Goal: Task Accomplishment & Management: Manage account settings

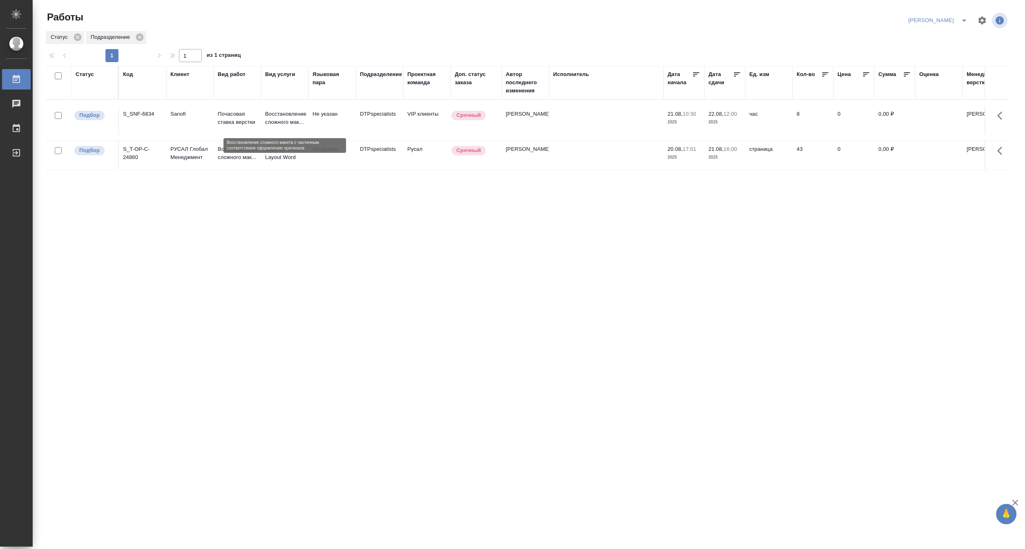
click at [268, 121] on p "Восстановление сложного мак..." at bounding box center [284, 118] width 39 height 16
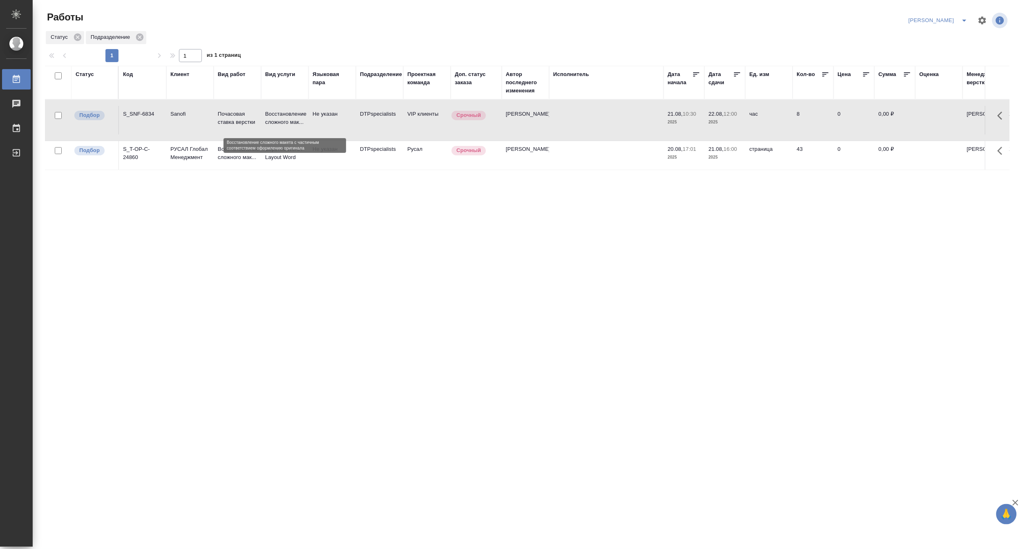
click at [268, 121] on p "Восстановление сложного мак..." at bounding box center [284, 118] width 39 height 16
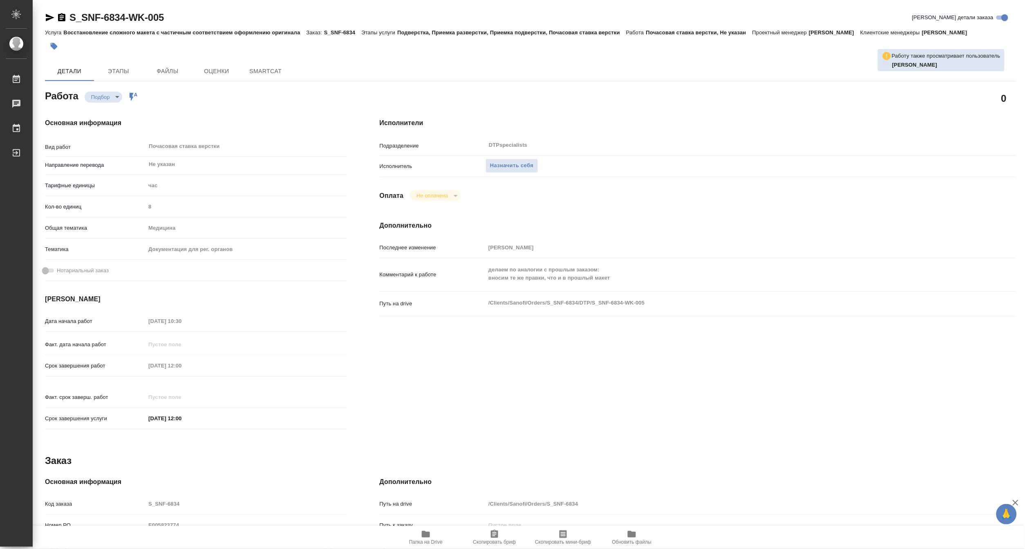
type textarea "x"
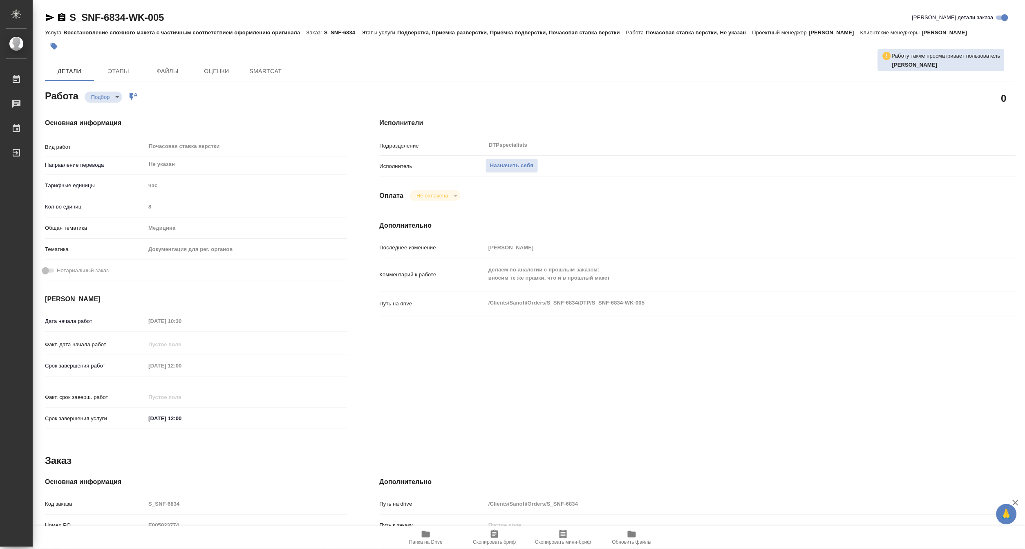
type textarea "x"
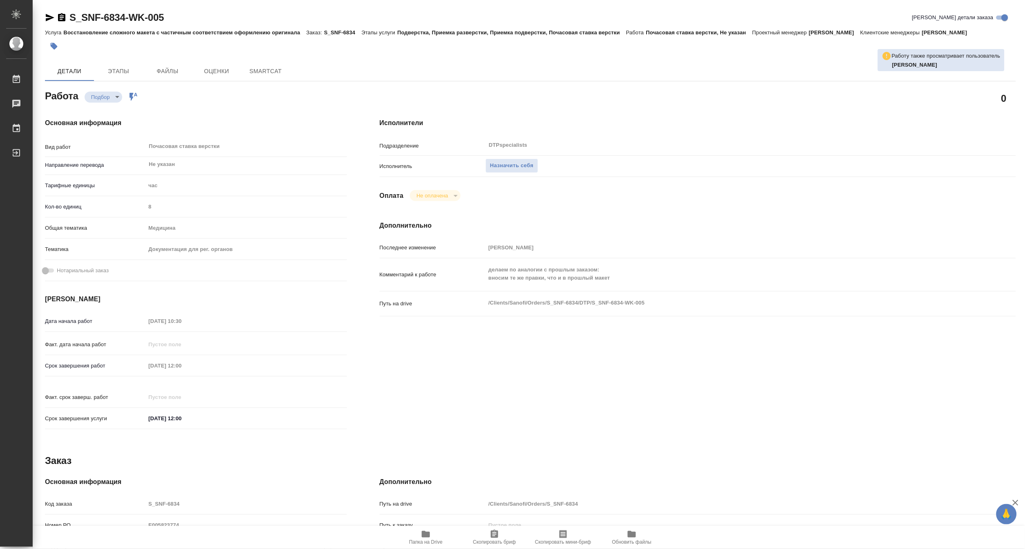
type textarea "x"
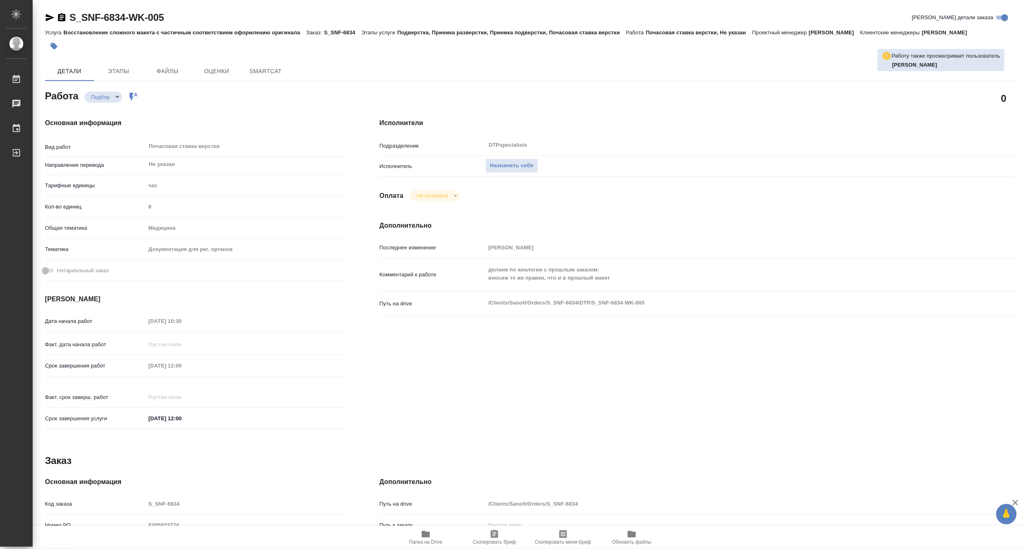
type textarea "x"
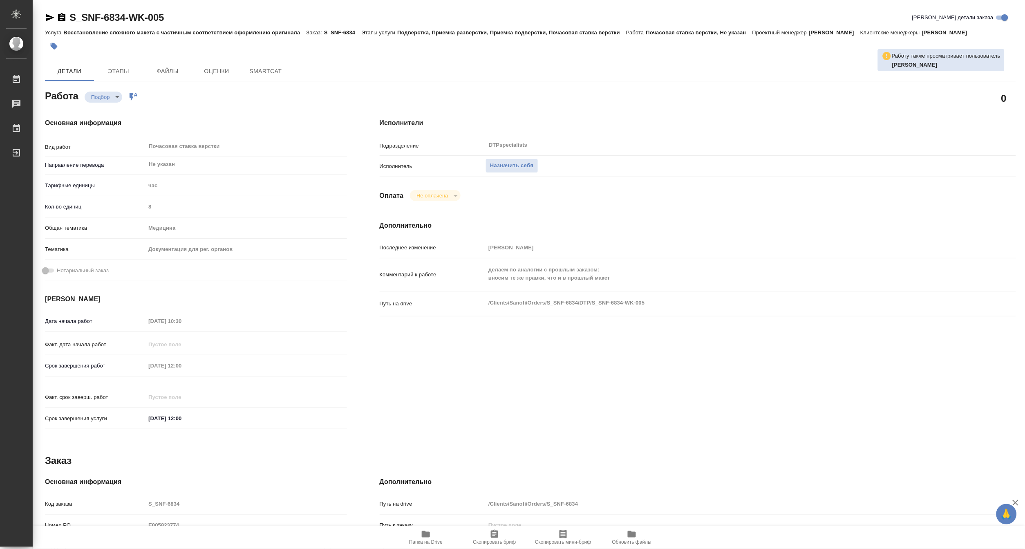
type textarea "x"
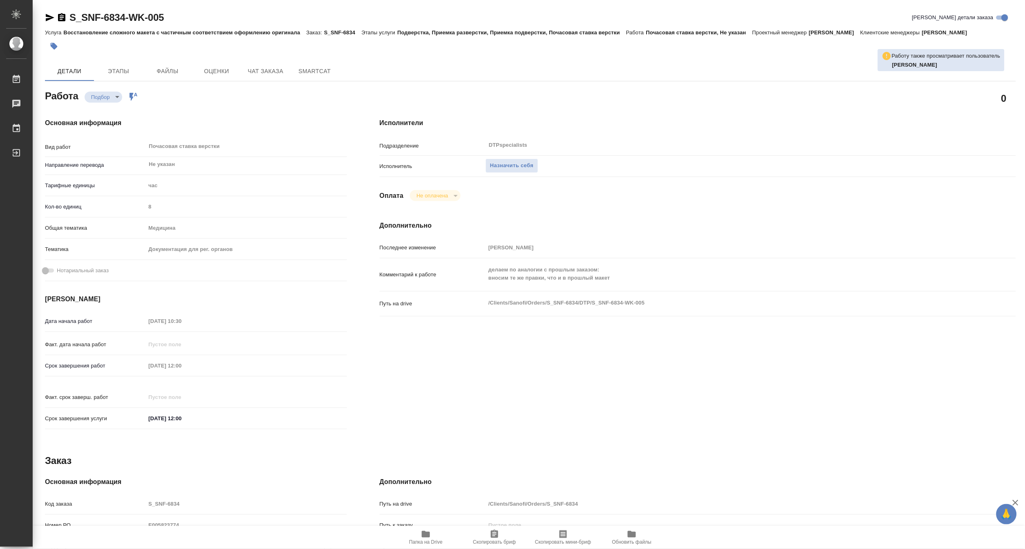
type textarea "x"
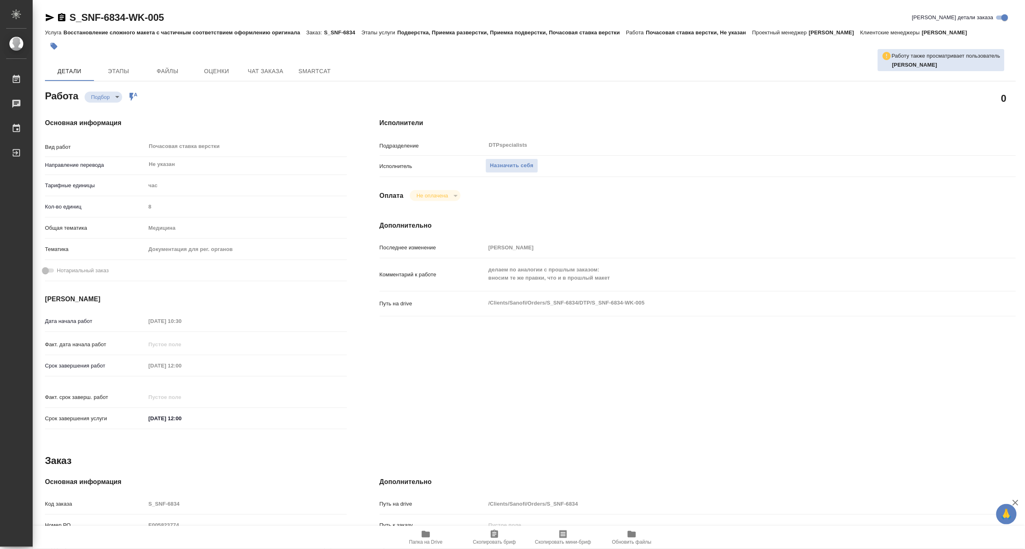
type textarea "x"
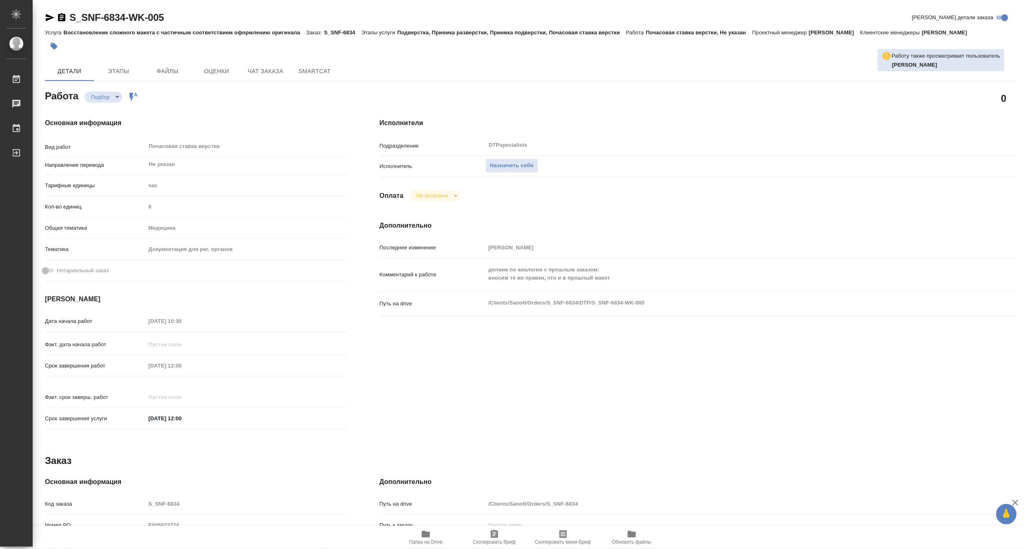
click at [431, 537] on icon "button" at bounding box center [426, 534] width 10 height 10
click at [514, 166] on span "Назначить себя" at bounding box center [511, 165] width 43 height 9
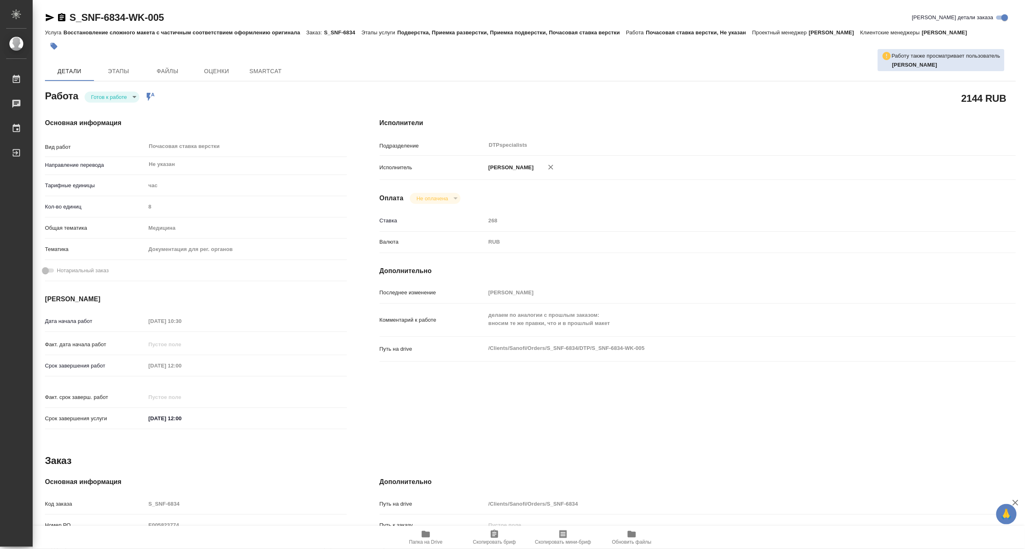
type textarea "x"
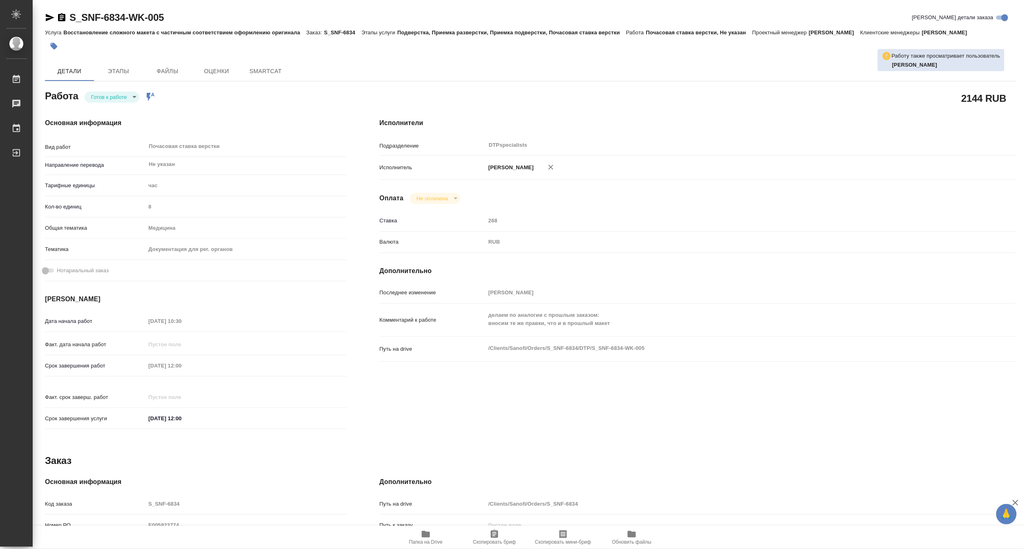
type textarea "x"
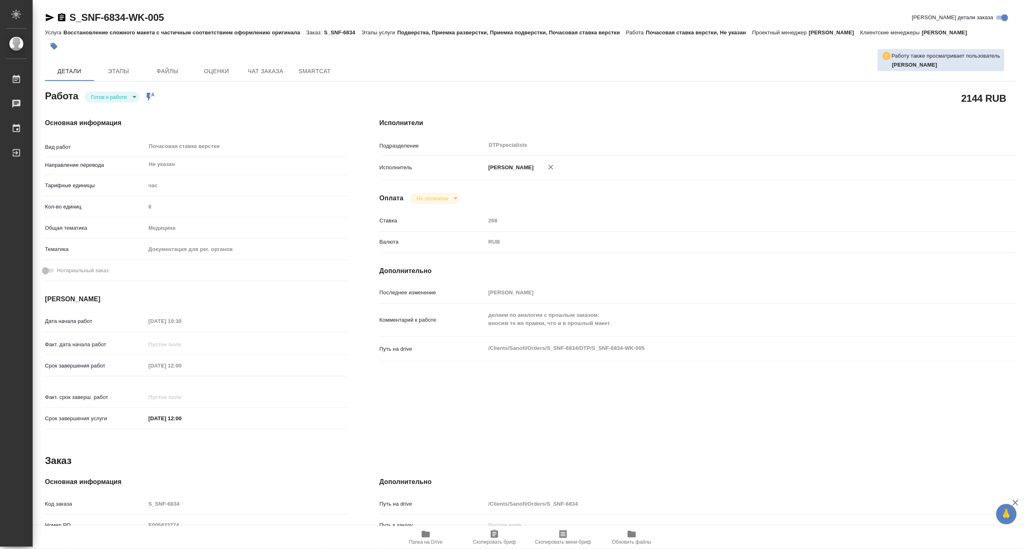
type textarea "x"
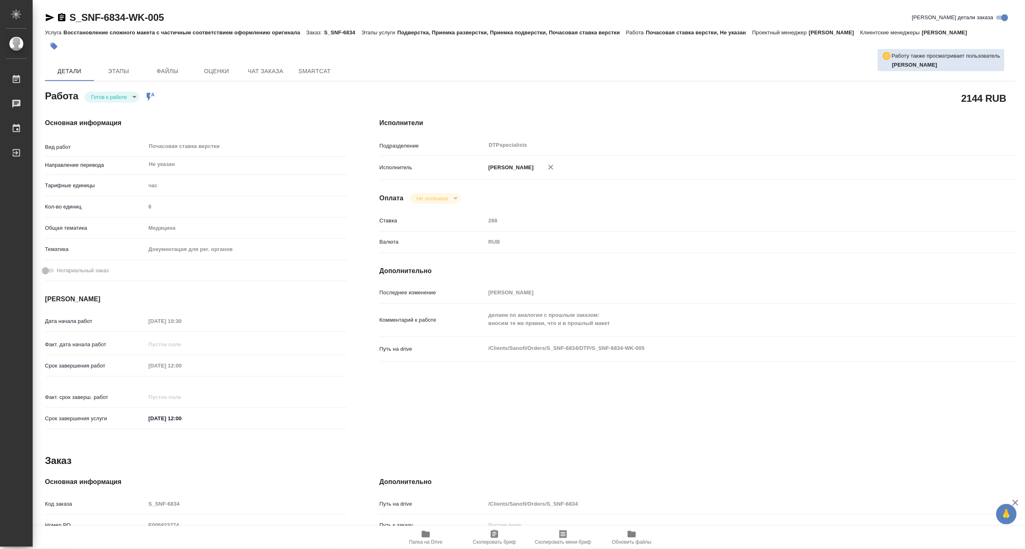
type textarea "x"
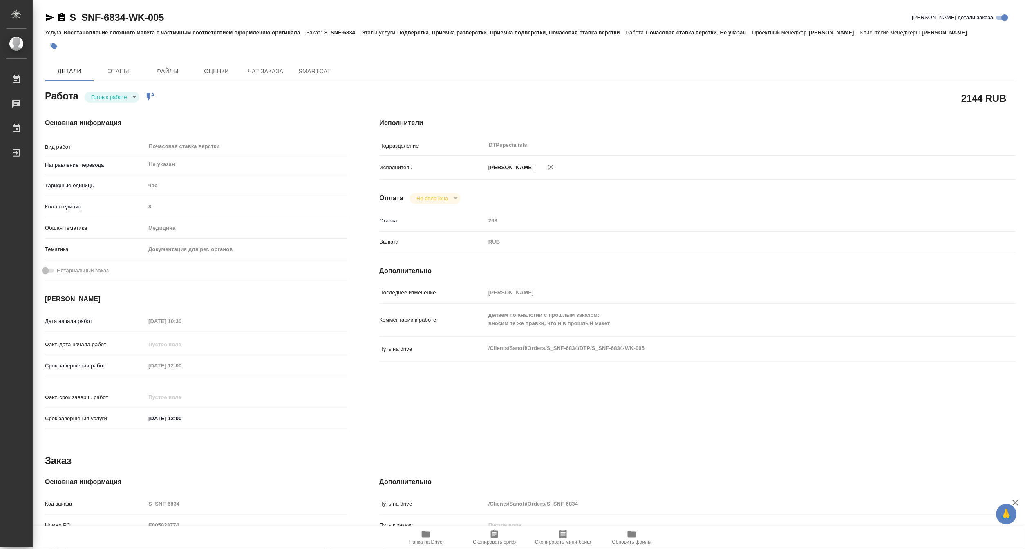
click at [141, 52] on div at bounding box center [368, 46] width 647 height 18
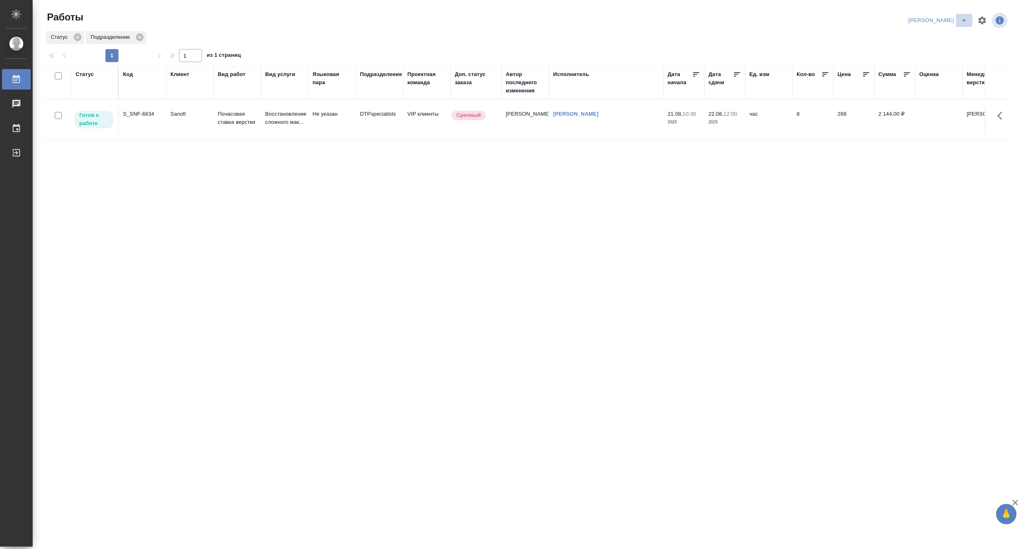
click at [961, 16] on icon "split button" at bounding box center [964, 21] width 10 height 10
click at [943, 77] on li "Верстка и Дизайн" at bounding box center [933, 75] width 78 height 13
click at [279, 113] on p "Верстка чертежа. Количество..." at bounding box center [284, 116] width 39 height 25
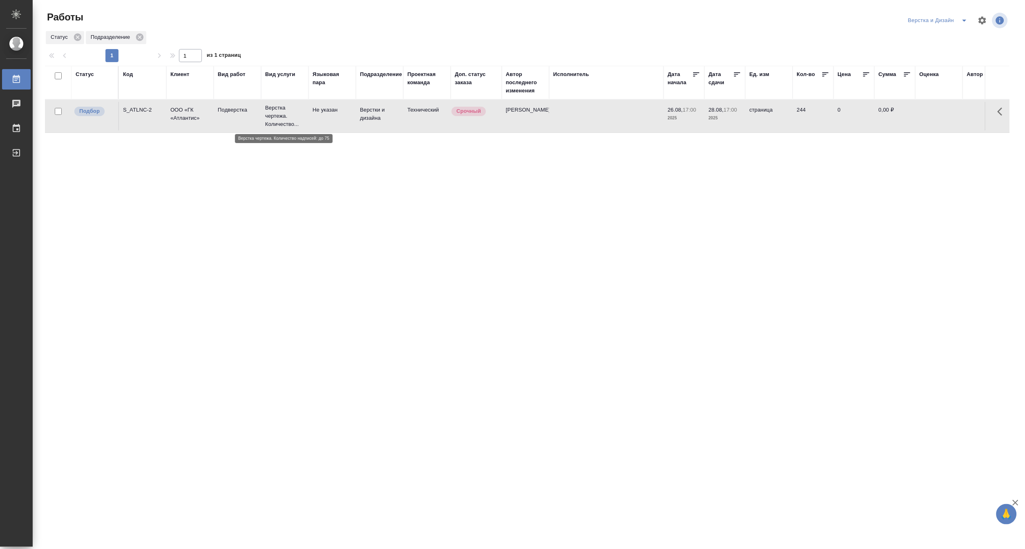
click at [279, 113] on p "Верстка чертежа. Количество..." at bounding box center [284, 116] width 39 height 25
click at [965, 14] on button "split button" at bounding box center [964, 20] width 16 height 13
click at [946, 63] on li "Матвеева_назначено" at bounding box center [942, 62] width 78 height 13
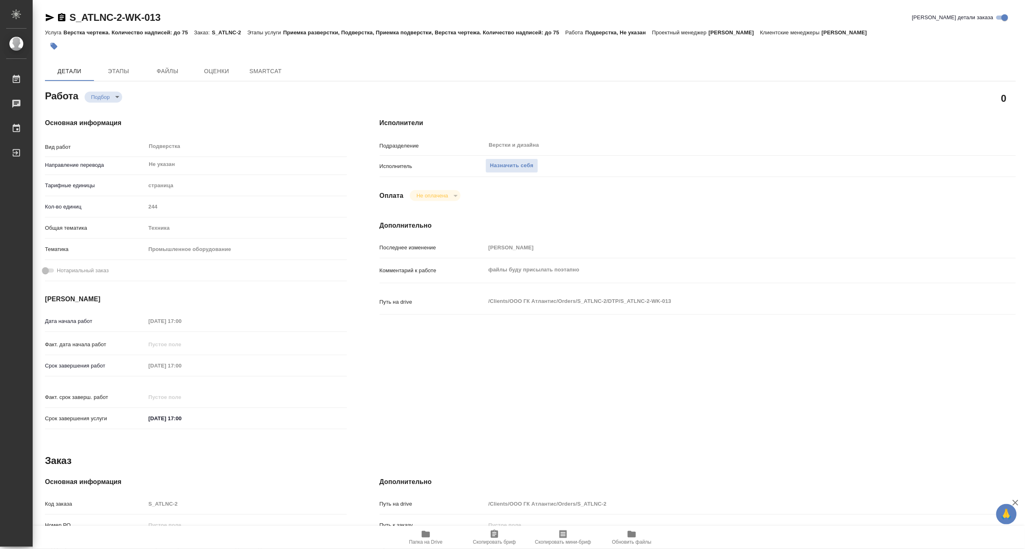
type textarea "x"
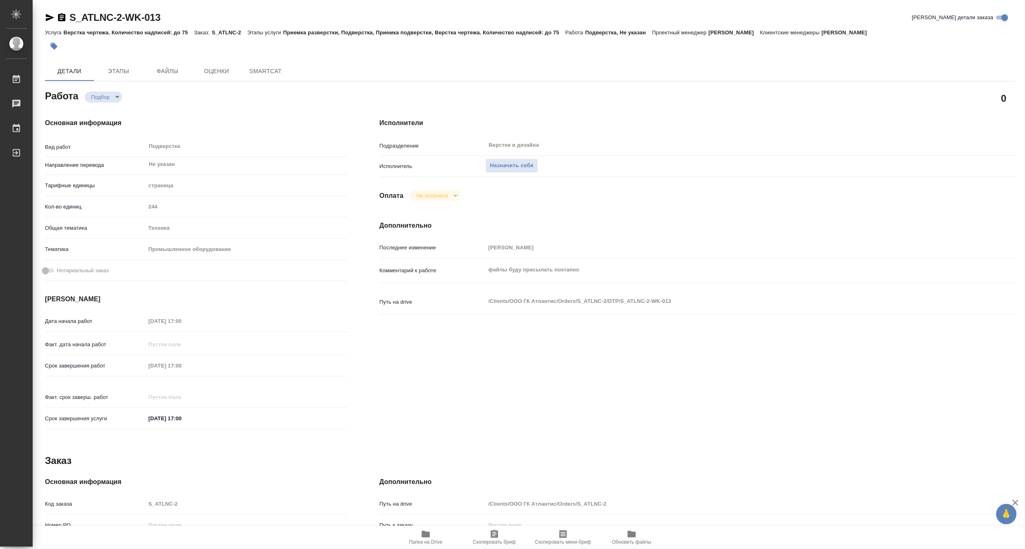
type textarea "x"
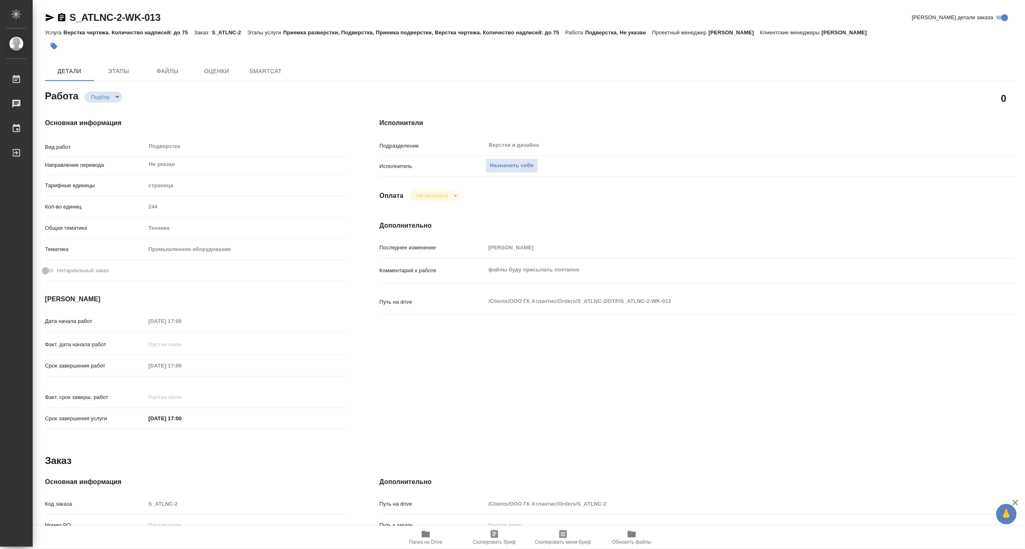
type textarea "x"
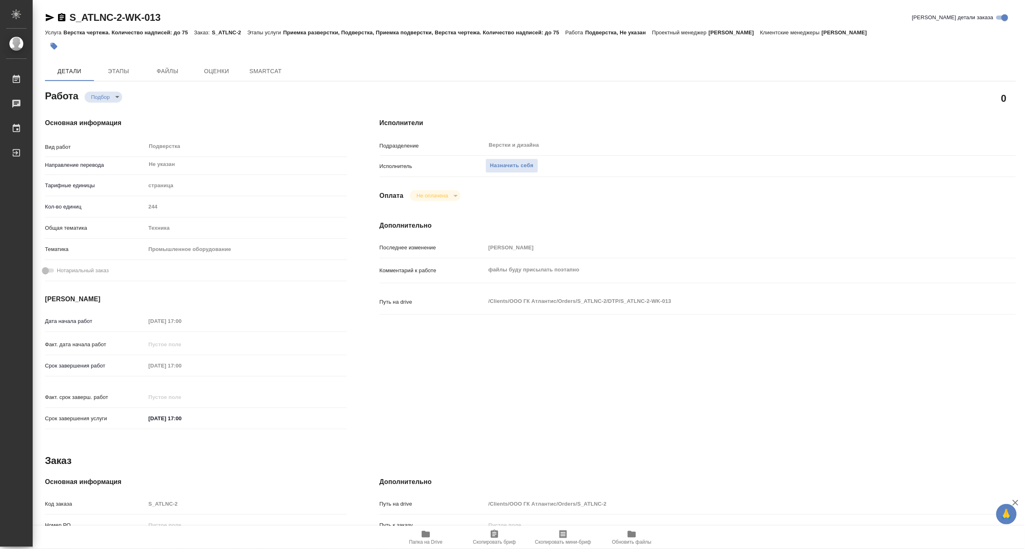
type textarea "x"
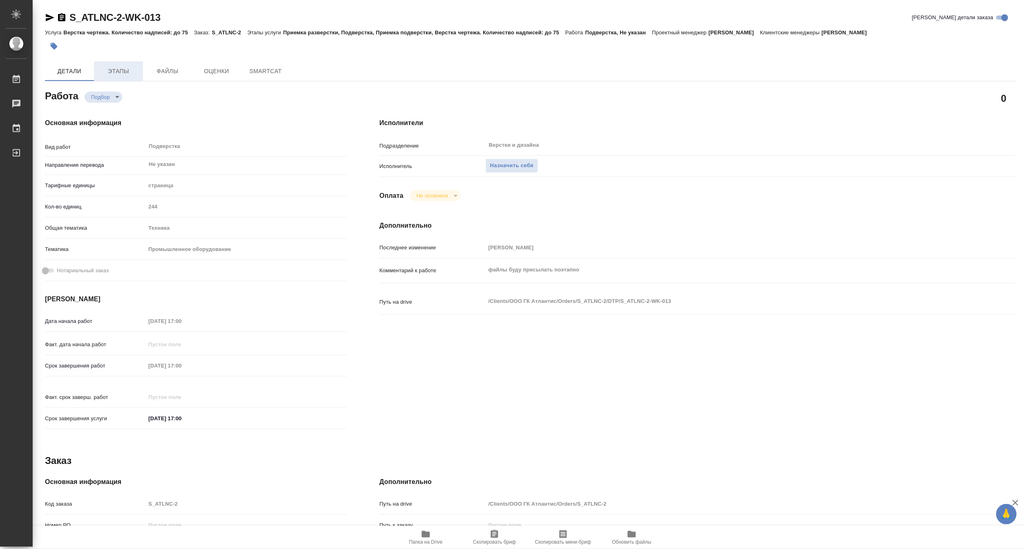
click at [121, 74] on span "Этапы" at bounding box center [118, 71] width 39 height 10
type textarea "x"
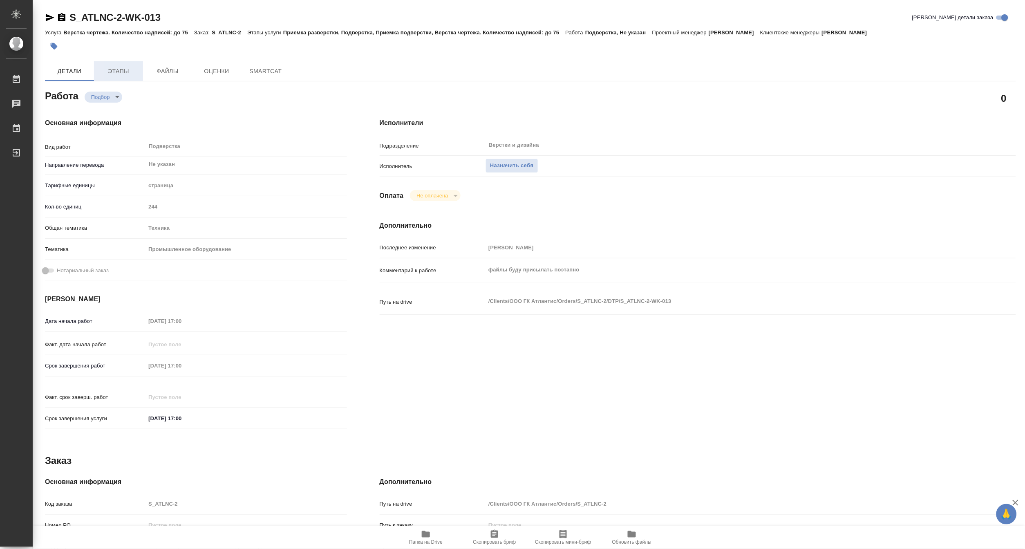
type textarea "x"
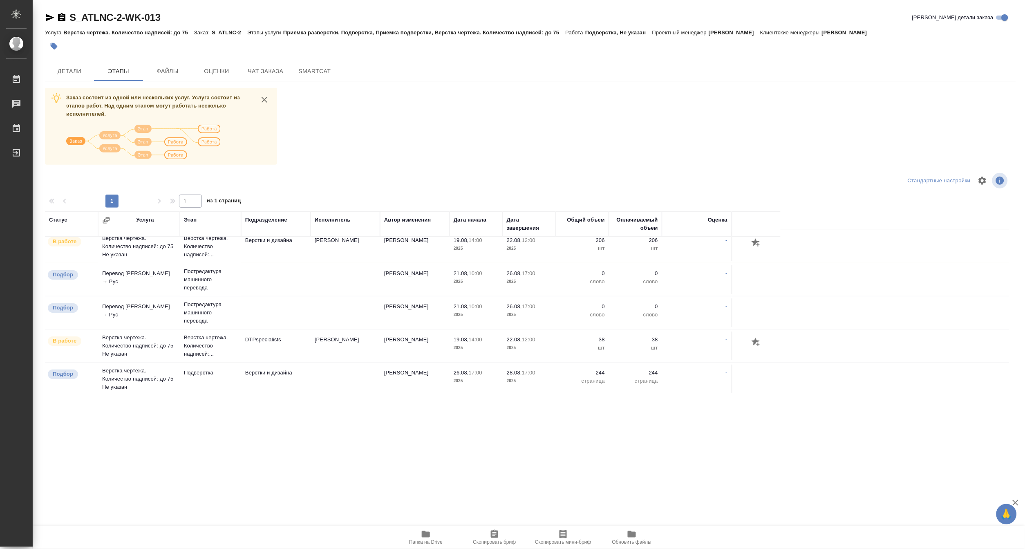
scroll to position [7, 0]
click at [264, 71] on span "Чат заказа" at bounding box center [265, 71] width 39 height 10
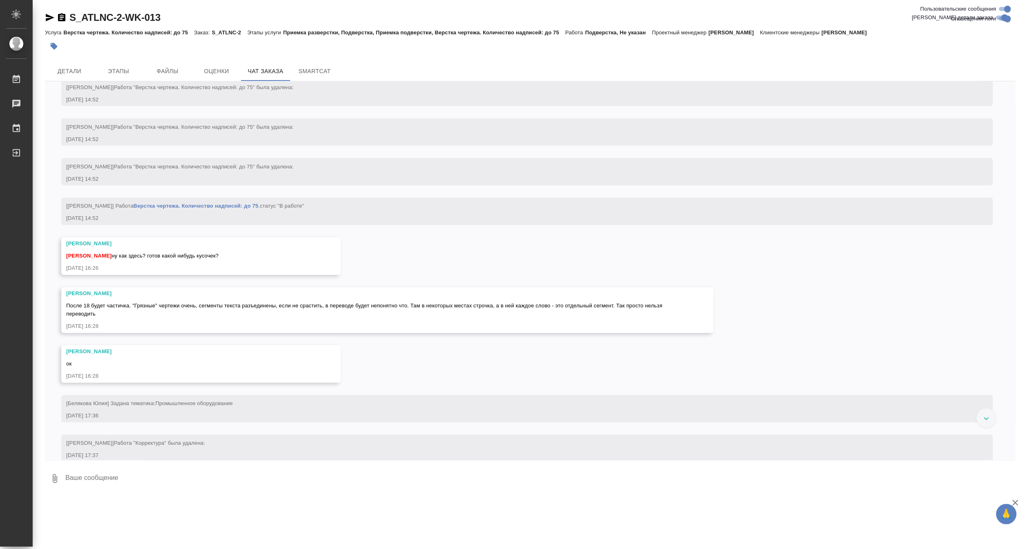
scroll to position [3918, 0]
click at [368, 316] on span "После 18 будет частичка. "Грязные" чертежи очень, сегменты текста разъединены, …" at bounding box center [365, 309] width 598 height 14
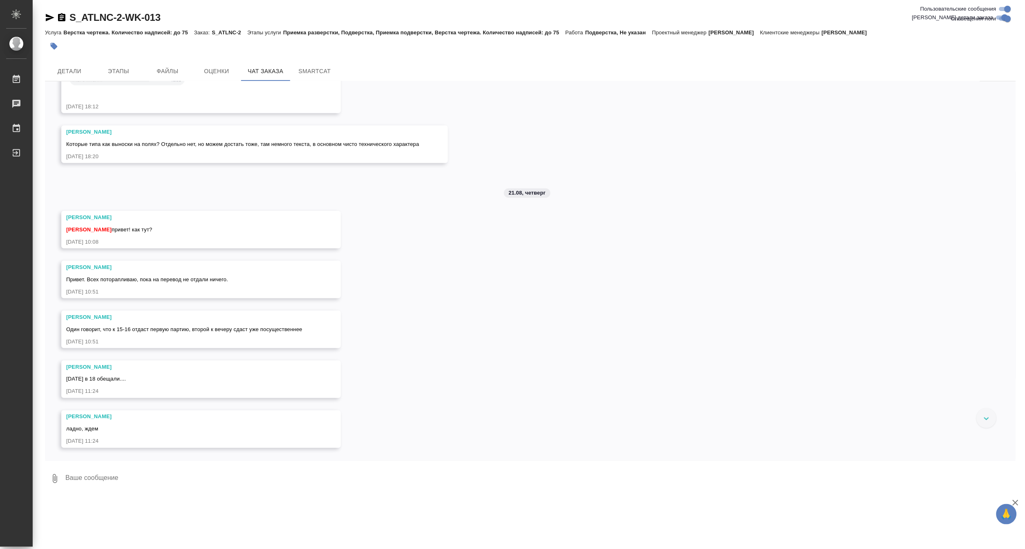
scroll to position [4962, 0]
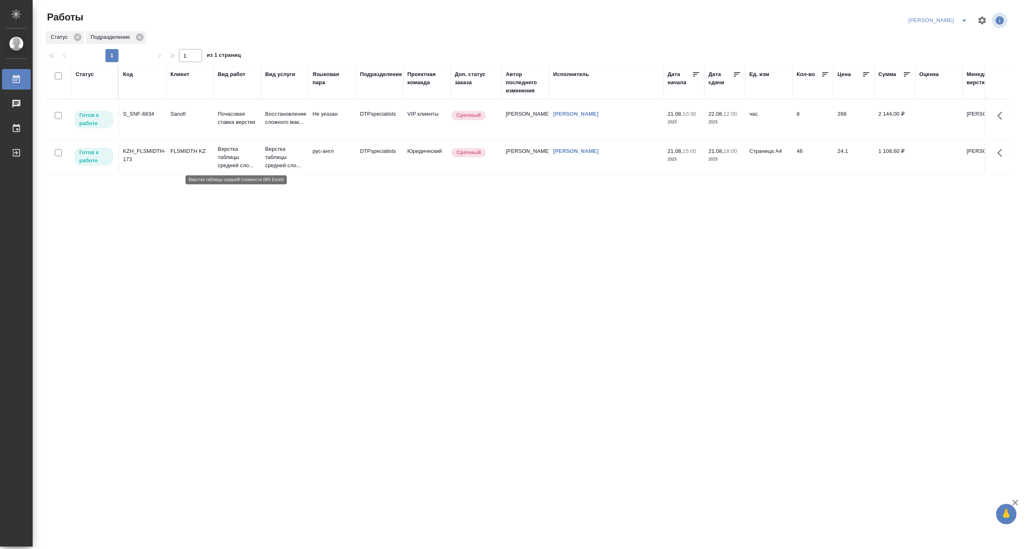
click at [235, 165] on p "Верстка таблицы средней сло..." at bounding box center [237, 157] width 39 height 25
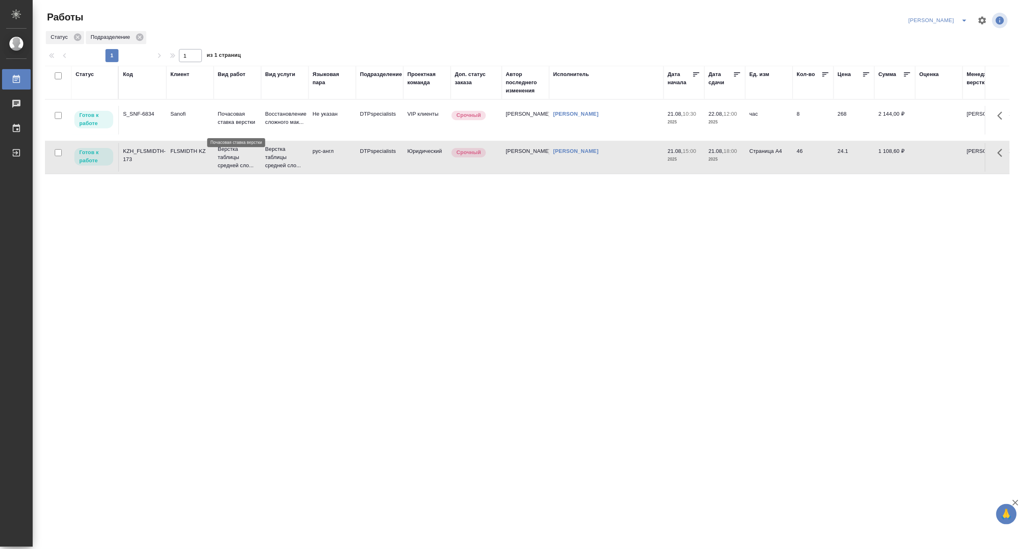
click at [229, 117] on p "Почасовая ставка верстки" at bounding box center [237, 118] width 39 height 16
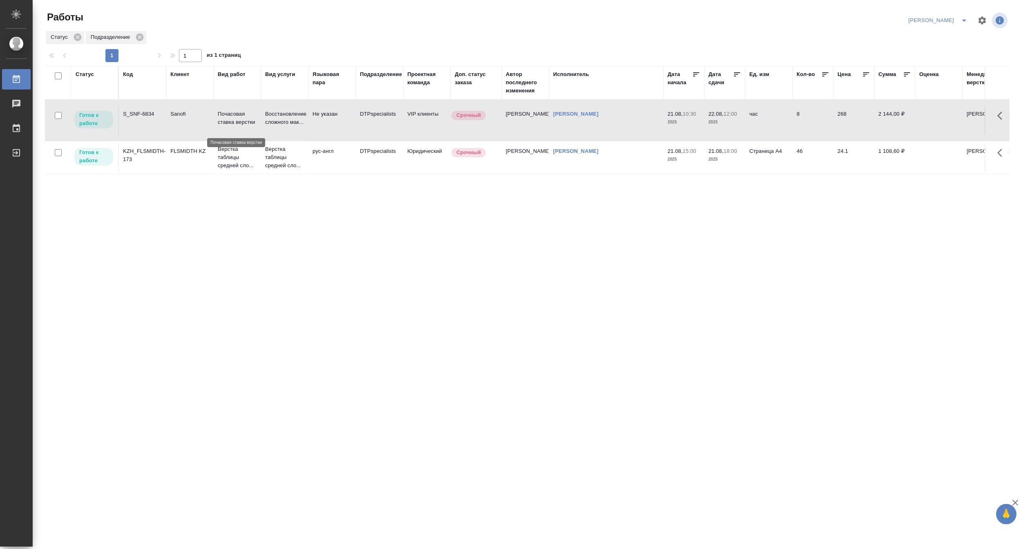
click at [229, 117] on p "Почасовая ставка верстки" at bounding box center [237, 118] width 39 height 16
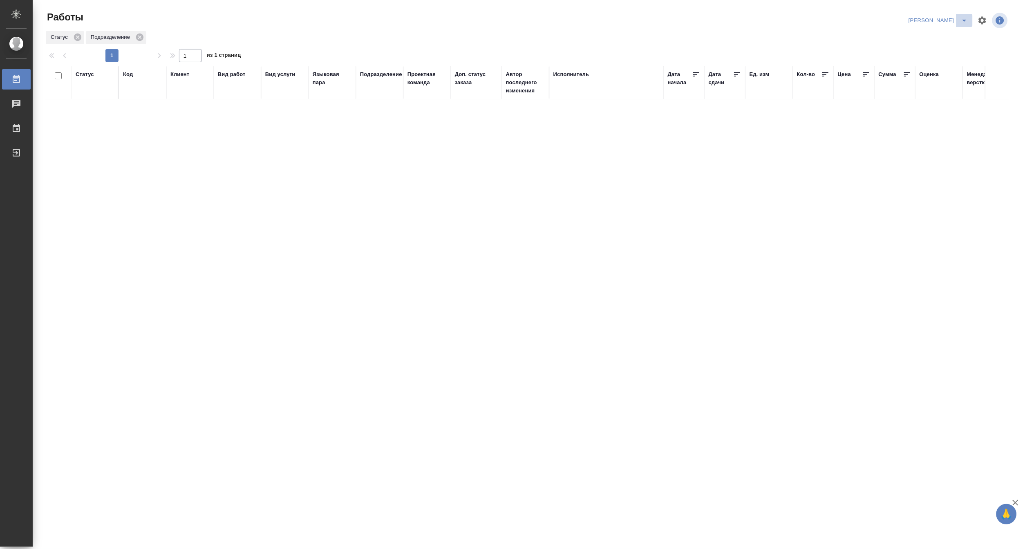
click at [963, 17] on icon "split button" at bounding box center [964, 21] width 10 height 10
click at [935, 71] on li "Верстка и Дизайн" at bounding box center [933, 75] width 78 height 13
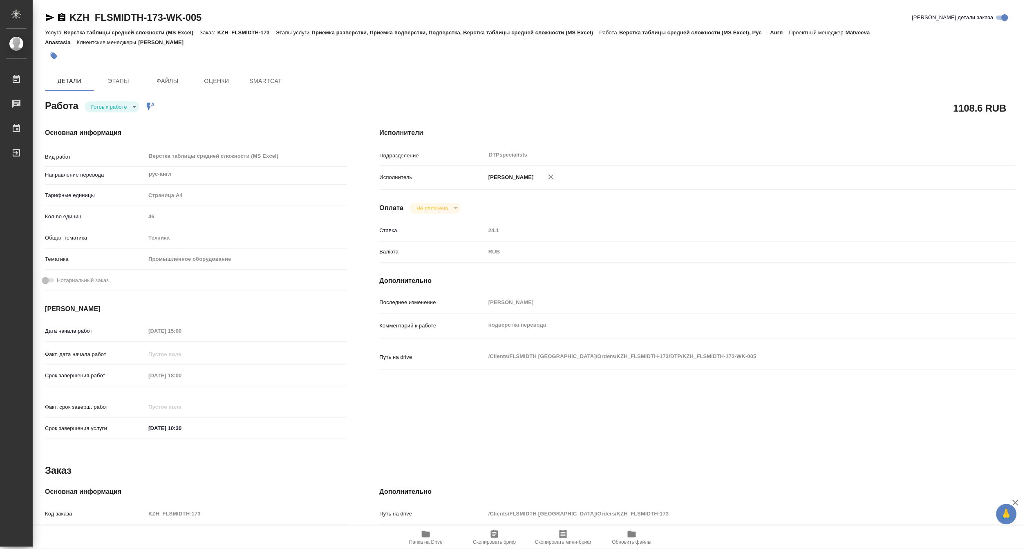
type textarea "x"
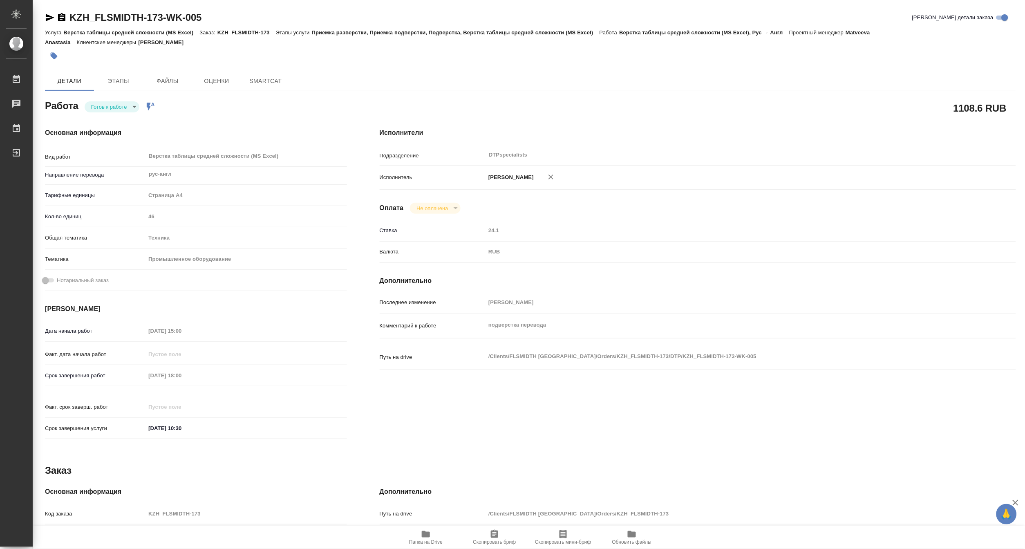
type textarea "x"
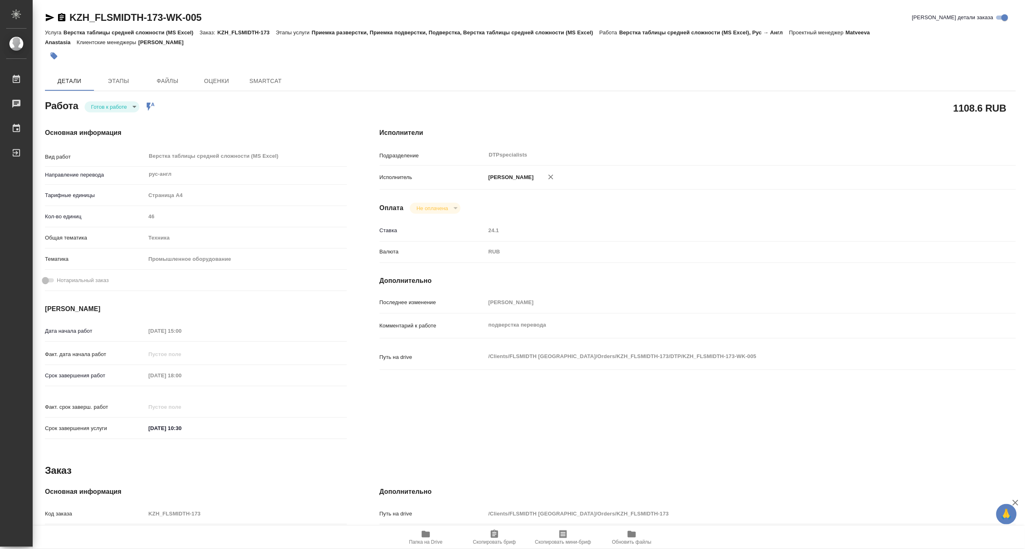
type textarea "x"
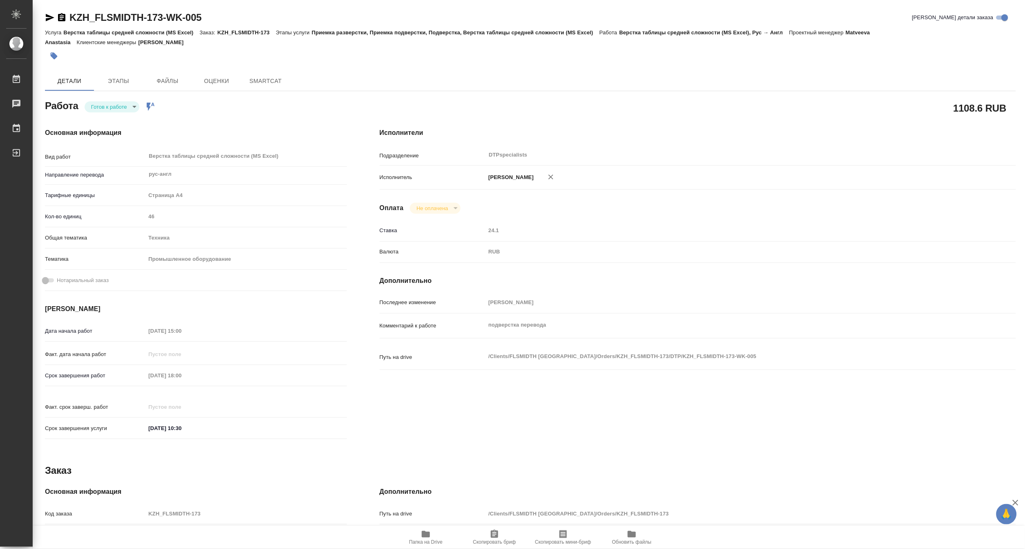
type textarea "x"
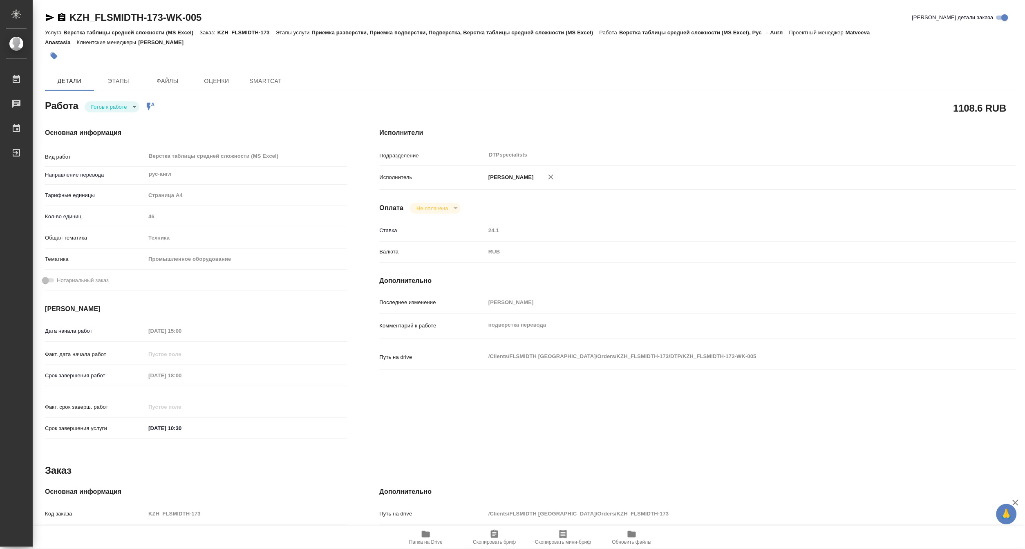
click at [92, 105] on body "🙏 .cls-1 fill:#fff; AWATERA Matveeva Maria Работы Чаты График Выйти KZH_FLSMIDT…" at bounding box center [512, 274] width 1025 height 549
type textarea "x"
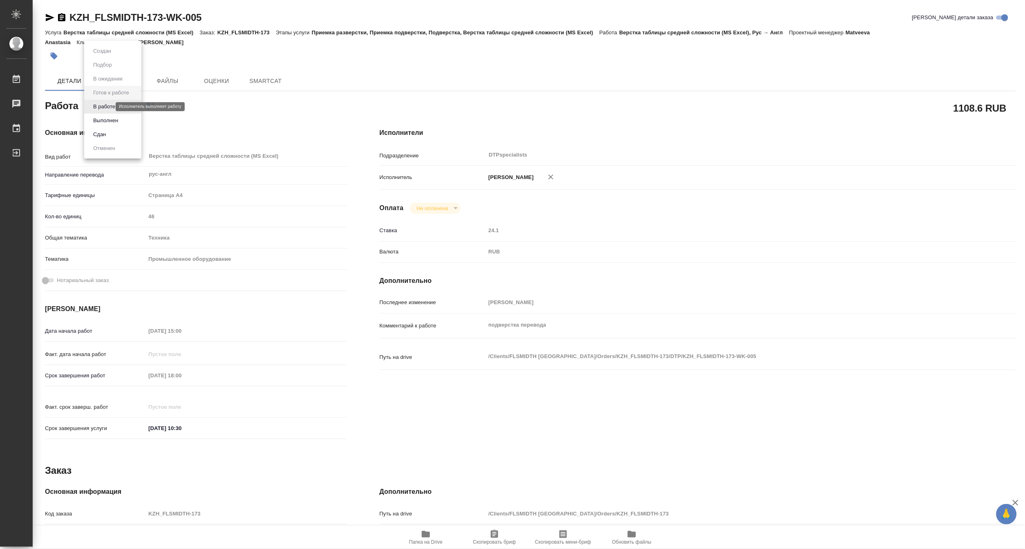
type textarea "x"
click at [92, 106] on button "В работе" at bounding box center [104, 106] width 27 height 9
type textarea "x"
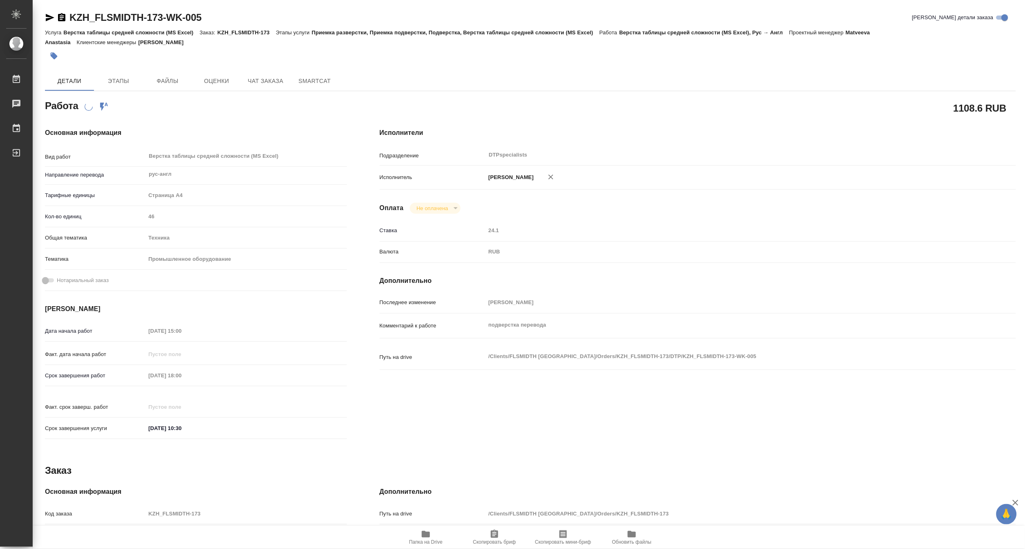
type textarea "x"
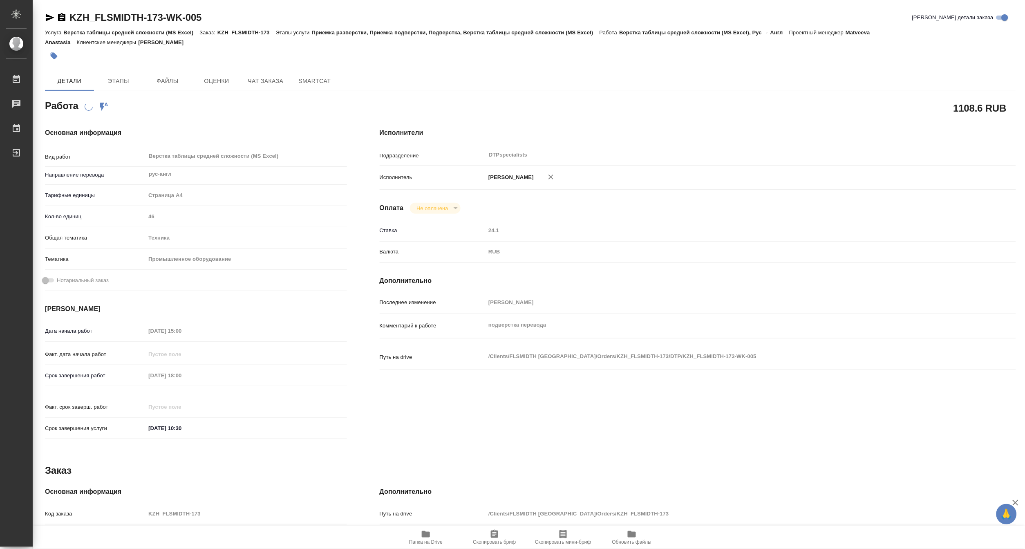
type textarea "x"
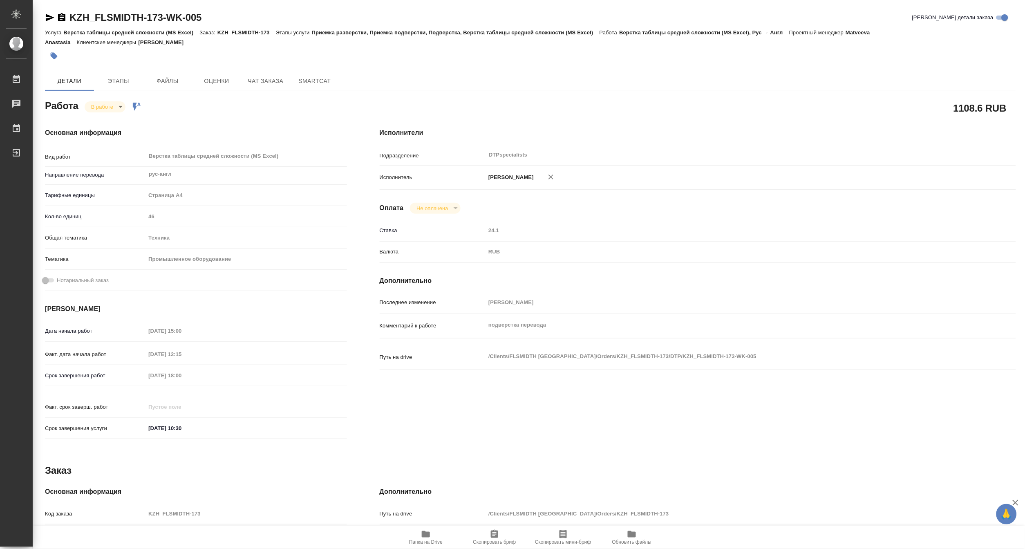
type textarea "x"
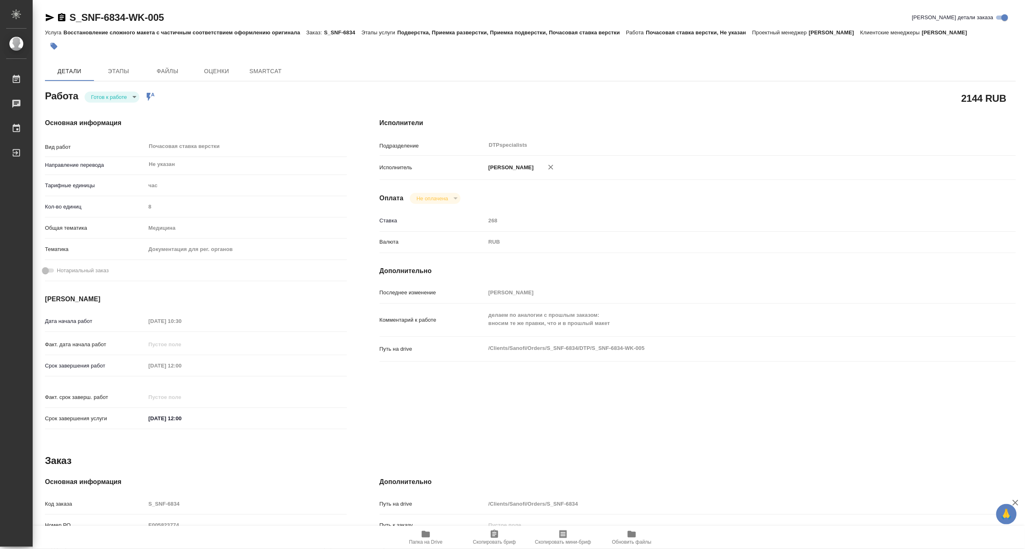
type textarea "x"
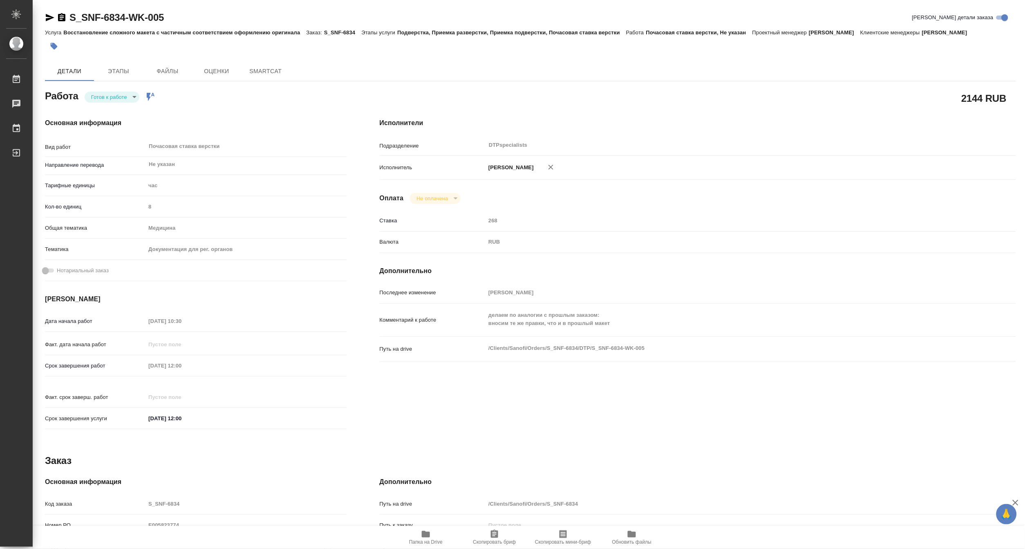
type textarea "x"
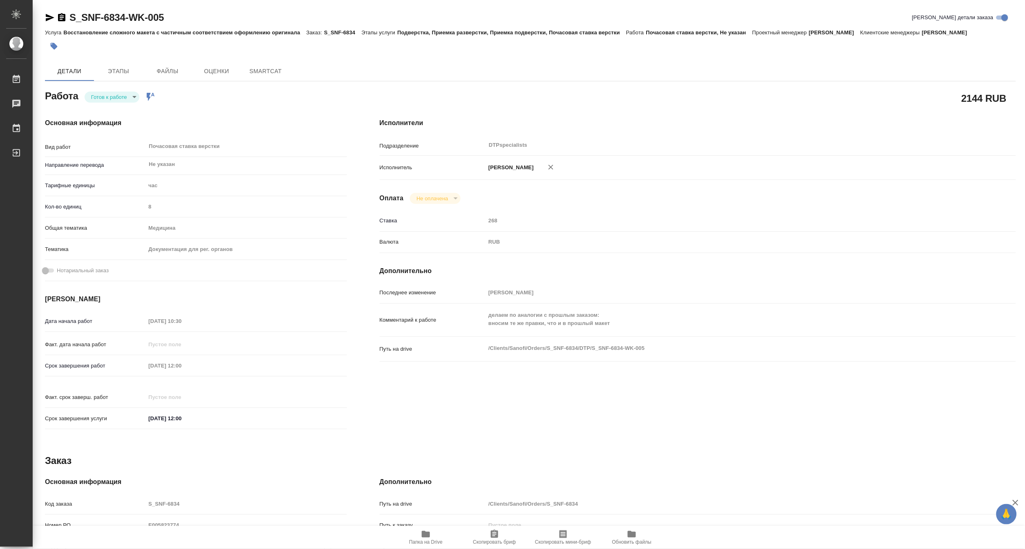
type textarea "x"
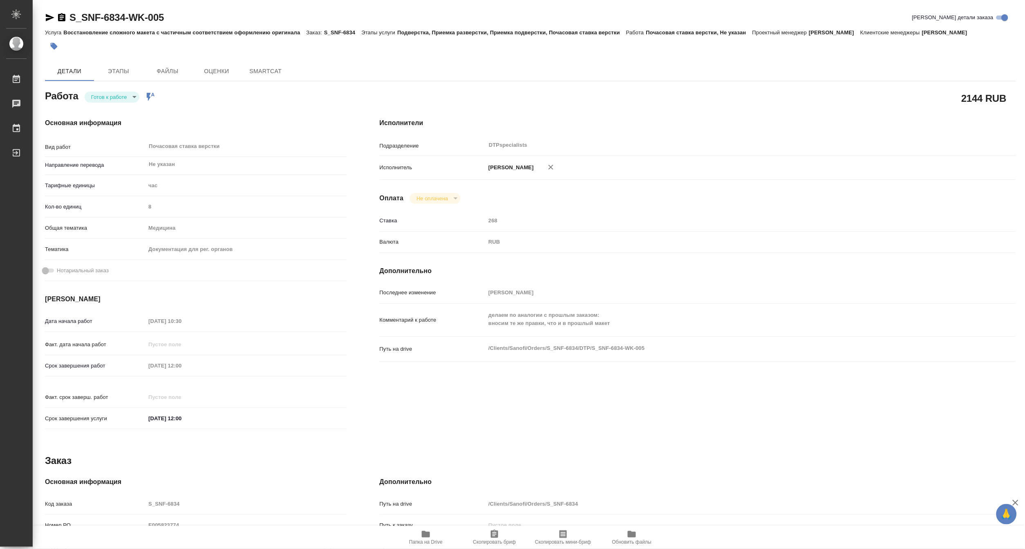
type textarea "x"
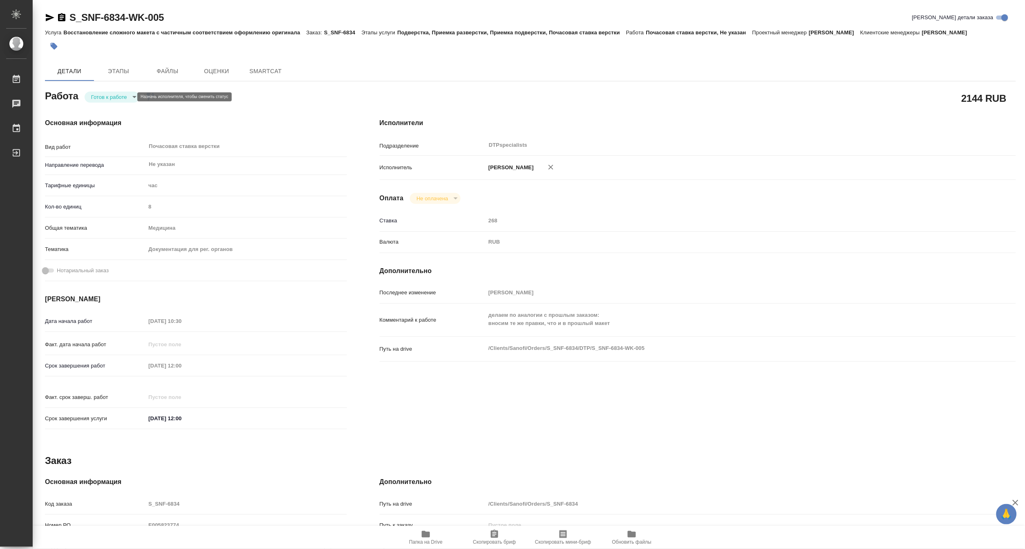
click at [103, 97] on body "🙏 .cls-1 fill:#fff; AWATERA Matveeva Maria Работы Чаты График Выйти S_SNF-6834-…" at bounding box center [512, 274] width 1025 height 549
type textarea "x"
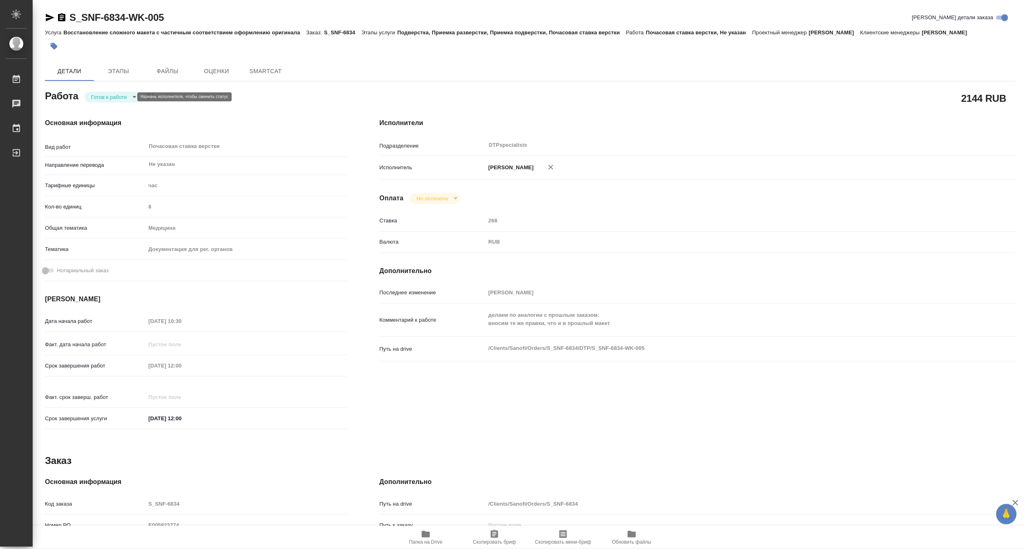
type textarea "x"
click at [98, 98] on button "В работе" at bounding box center [104, 96] width 27 height 9
type textarea "x"
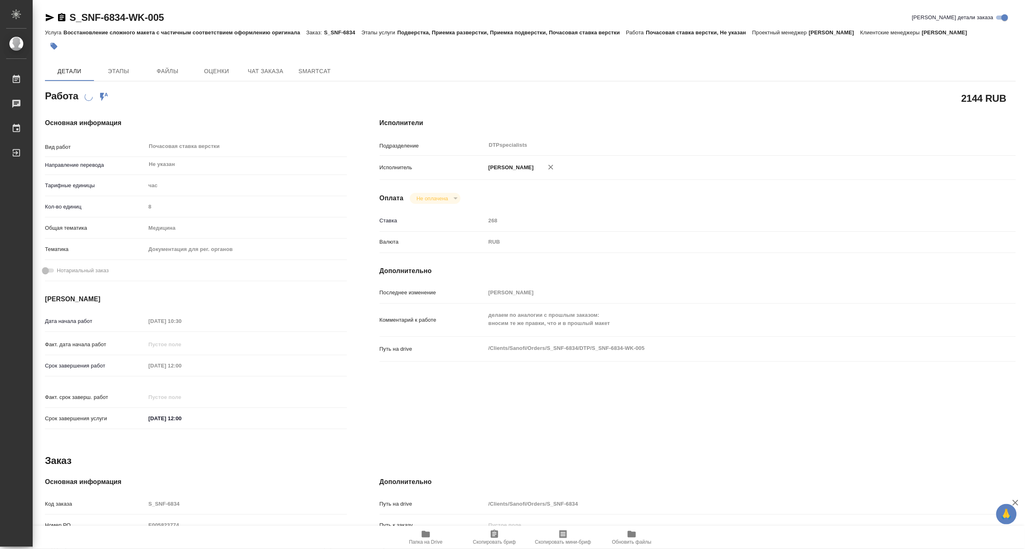
type textarea "x"
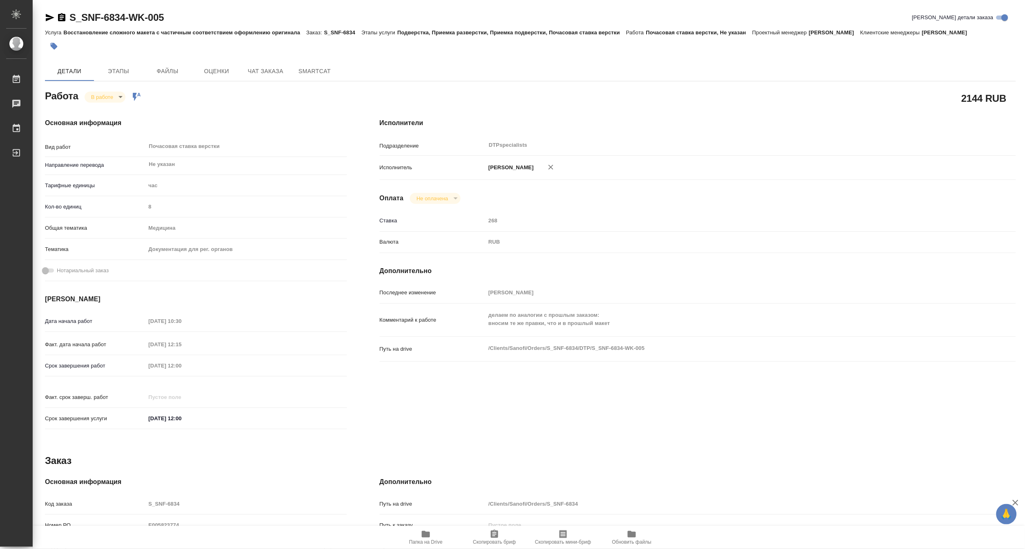
type textarea "x"
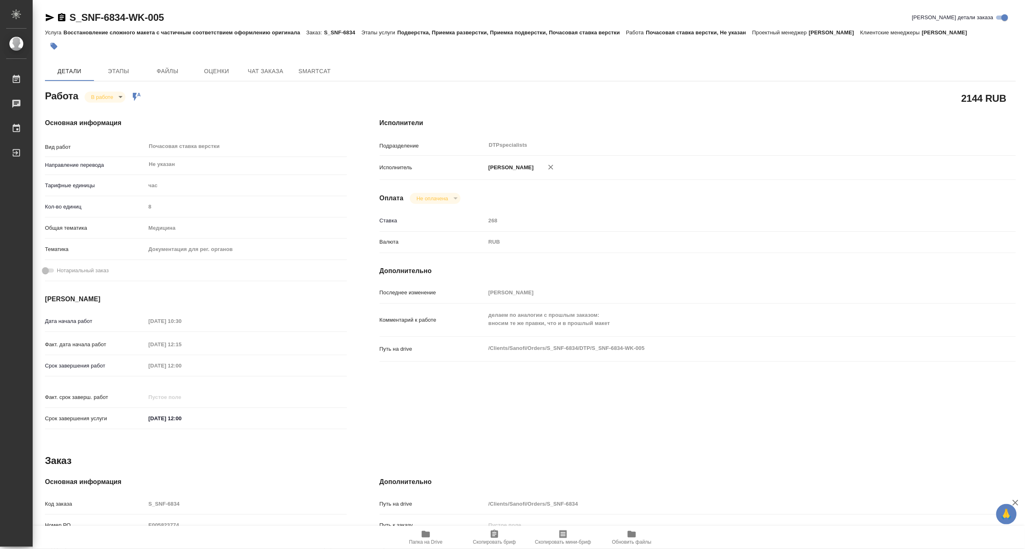
type textarea "x"
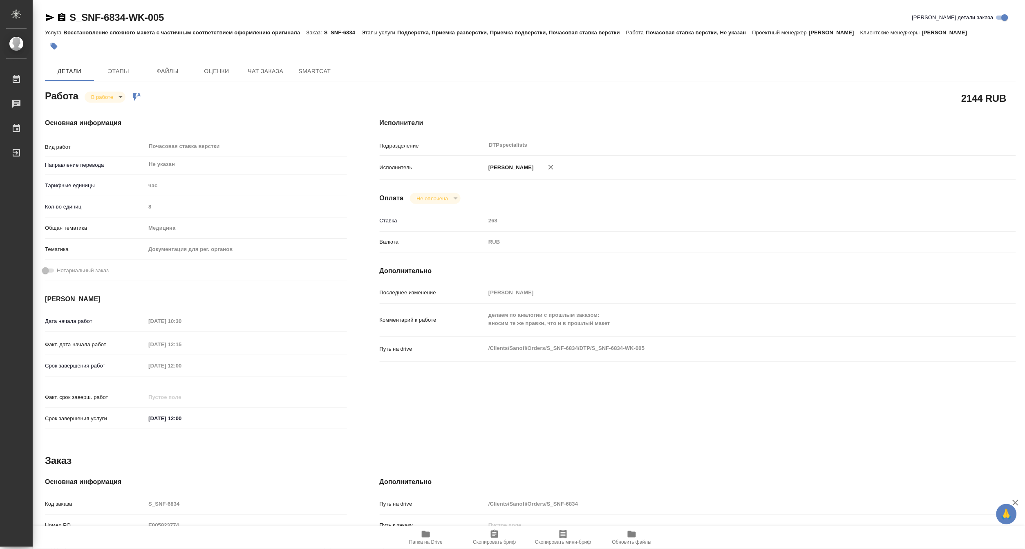
type textarea "x"
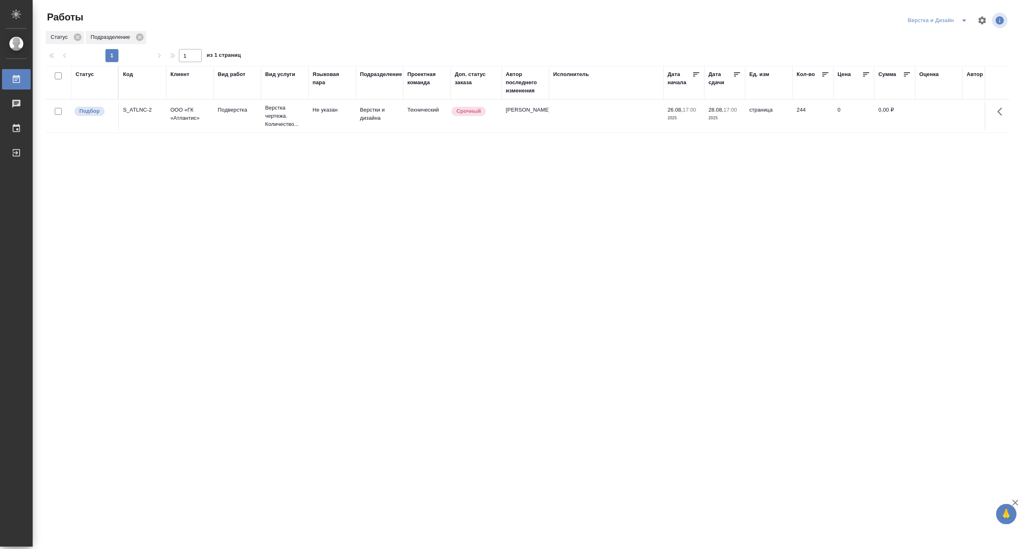
click at [965, 19] on icon "split button" at bounding box center [964, 21] width 10 height 10
click at [936, 74] on li "Ждемс" at bounding box center [942, 75] width 78 height 13
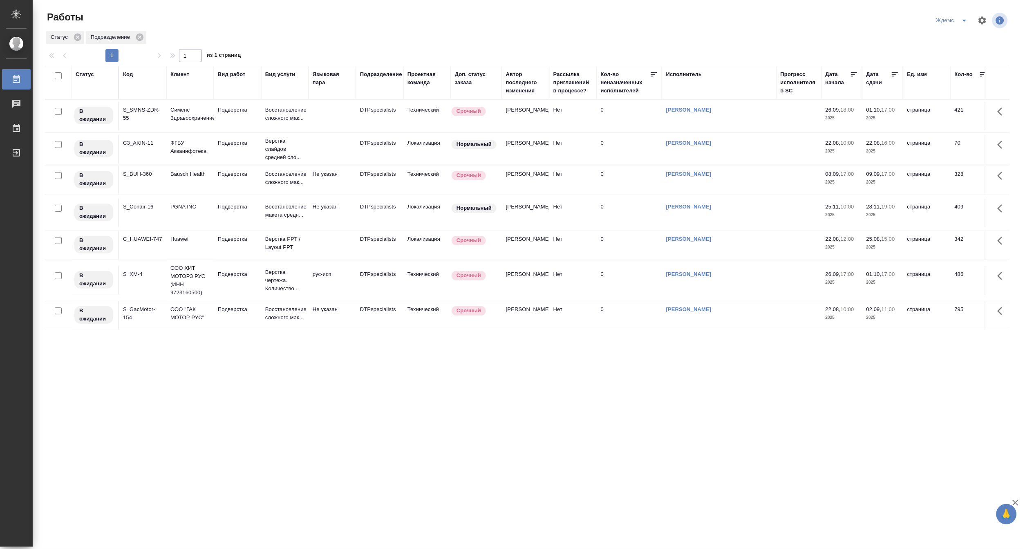
click at [963, 16] on icon "split button" at bounding box center [964, 21] width 10 height 10
click at [961, 60] on li "[PERSON_NAME]" at bounding box center [957, 62] width 78 height 13
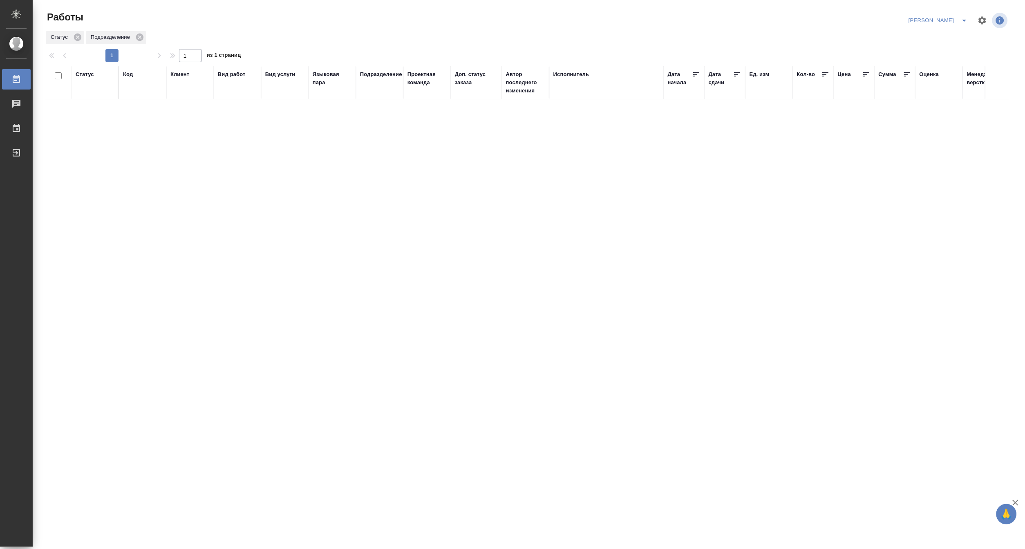
click at [962, 18] on icon "split button" at bounding box center [964, 21] width 10 height 10
click at [934, 38] on li "Матвеева_В работе" at bounding box center [933, 36] width 78 height 13
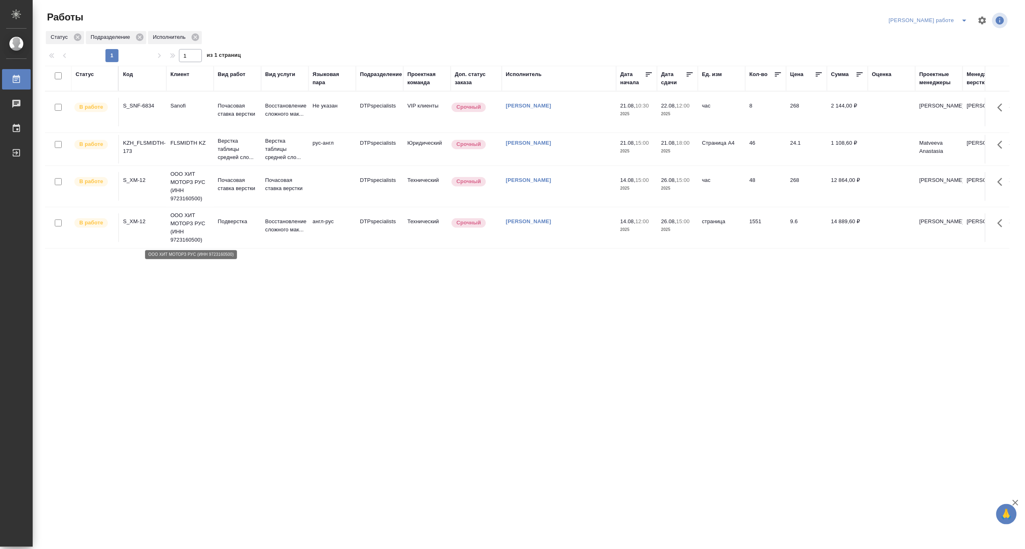
click at [190, 230] on p "ООО ХИТ МОТОРЗ РУС (ИНН 9723160500)" at bounding box center [189, 227] width 39 height 33
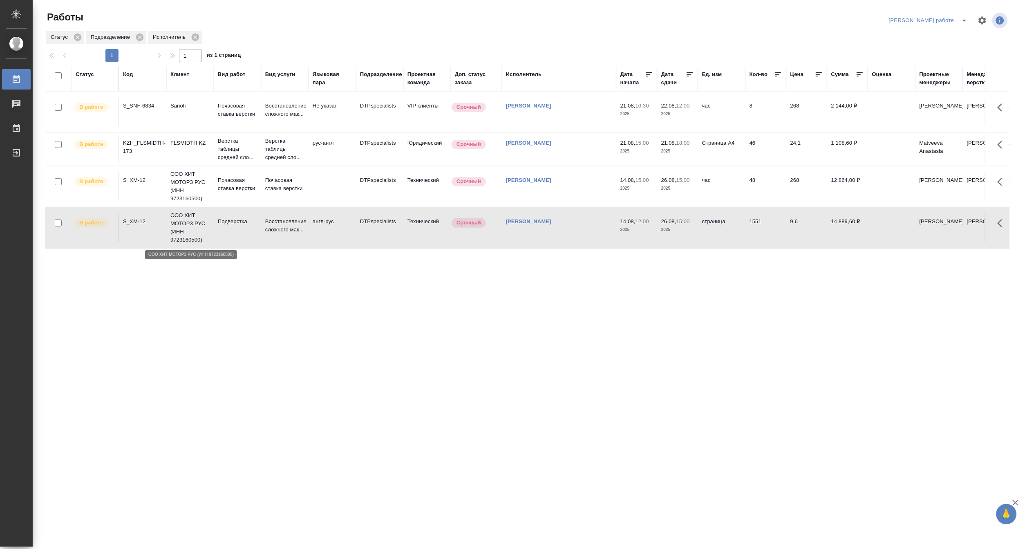
click at [190, 230] on p "ООО ХИТ МОТОРЗ РУС (ИНН 9723160500)" at bounding box center [189, 227] width 39 height 33
click at [962, 18] on icon "split button" at bounding box center [964, 21] width 10 height 10
click at [933, 47] on li "Матвеева_назначено" at bounding box center [935, 49] width 74 height 13
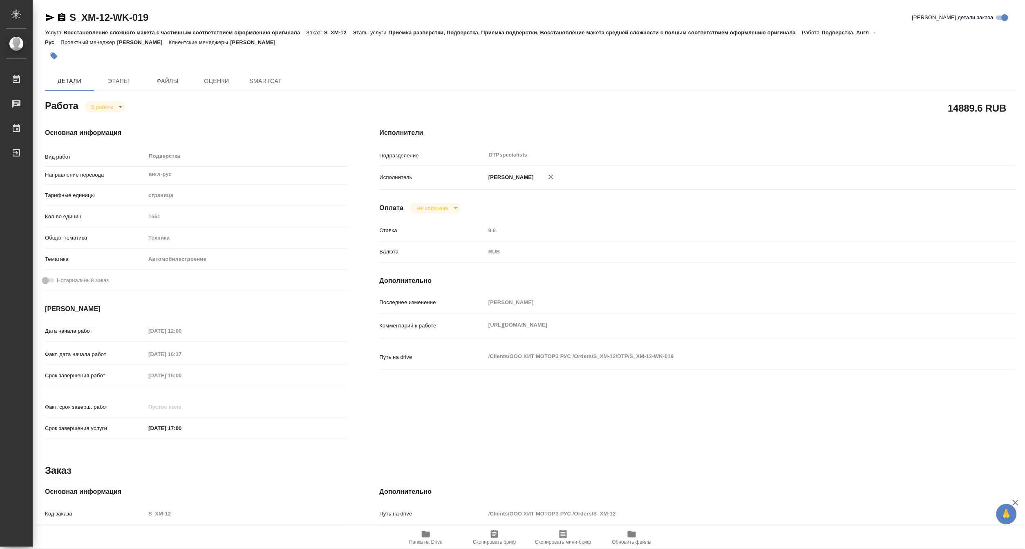
type textarea "x"
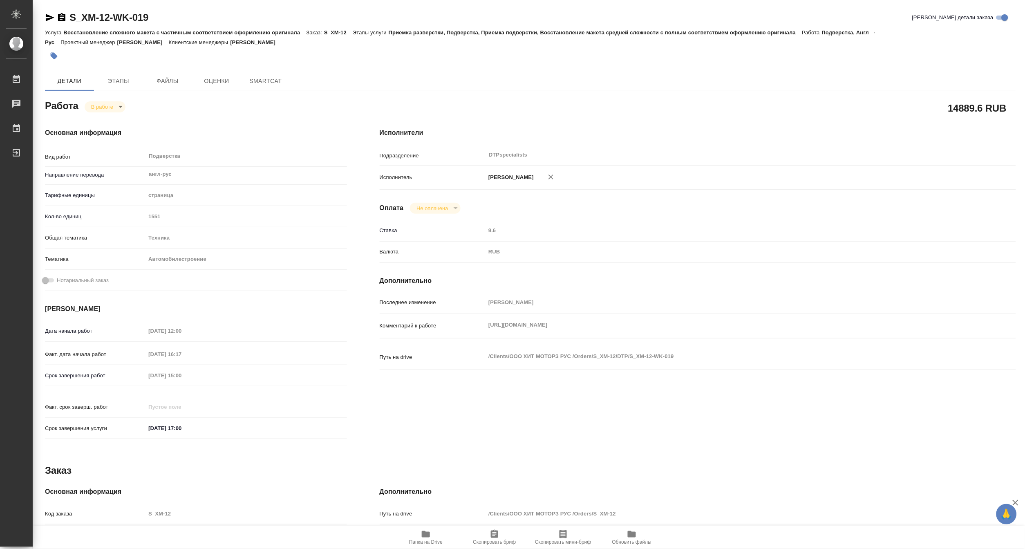
type textarea "x"
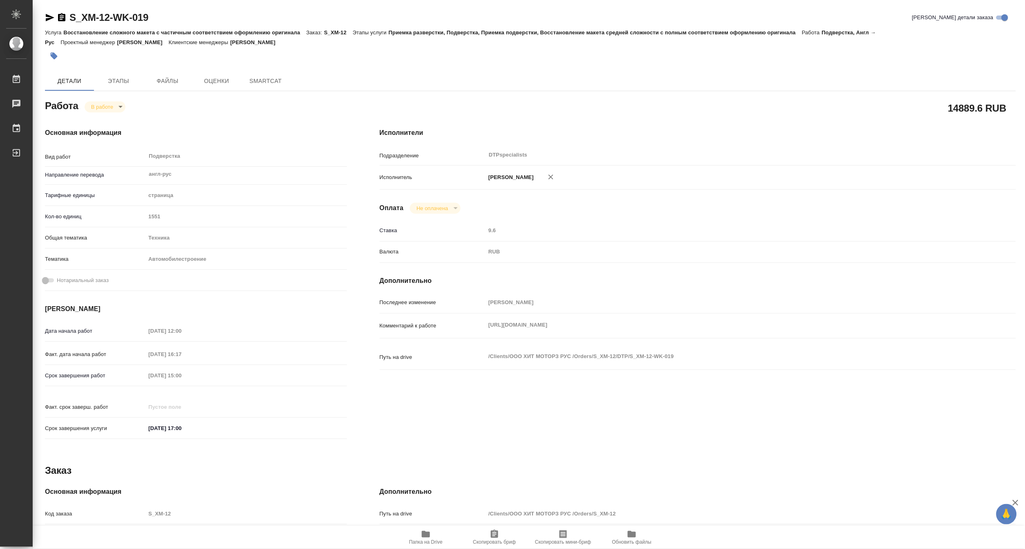
type textarea "x"
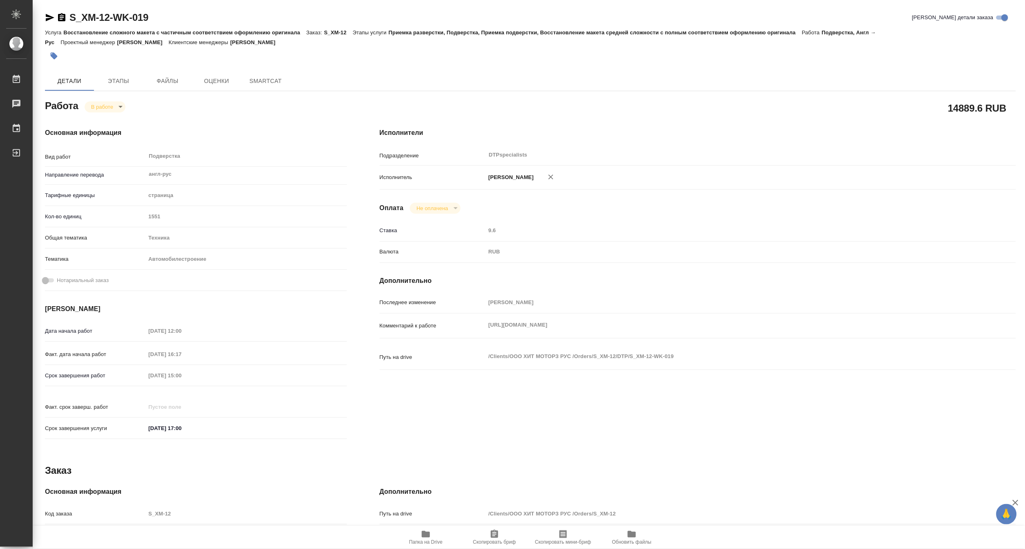
type textarea "x"
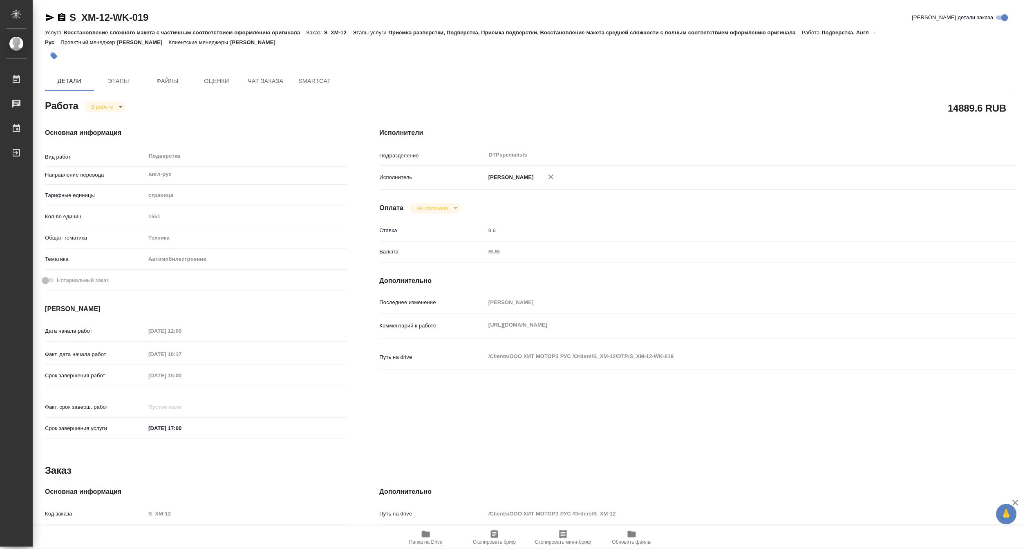
click at [423, 542] on span "Папка на Drive" at bounding box center [426, 542] width 34 height 6
type textarea "x"
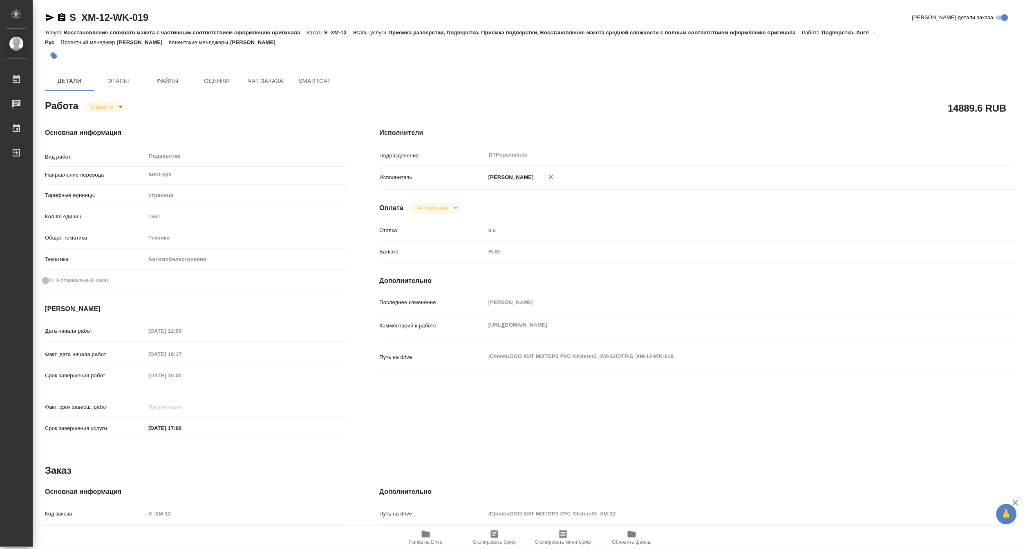
type textarea "x"
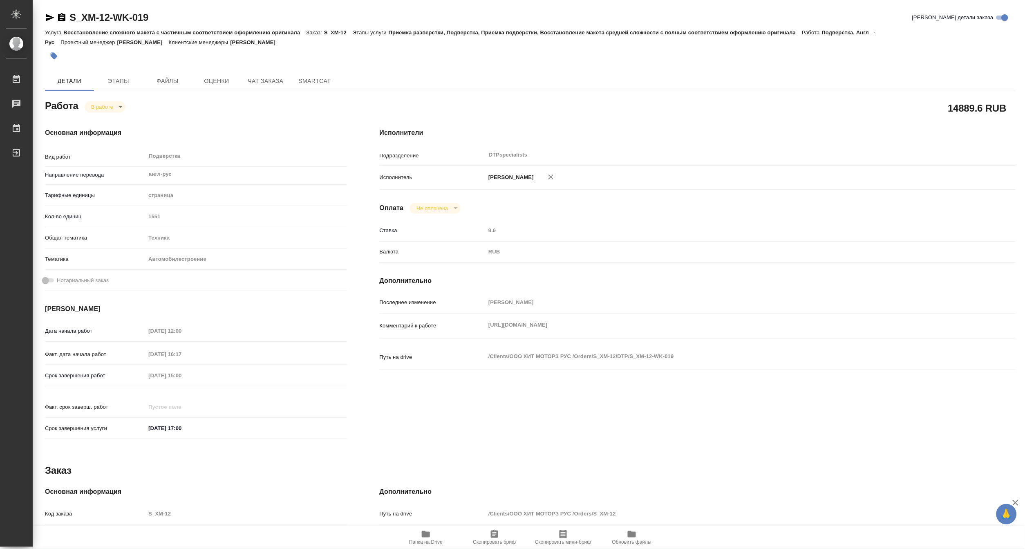
type textarea "x"
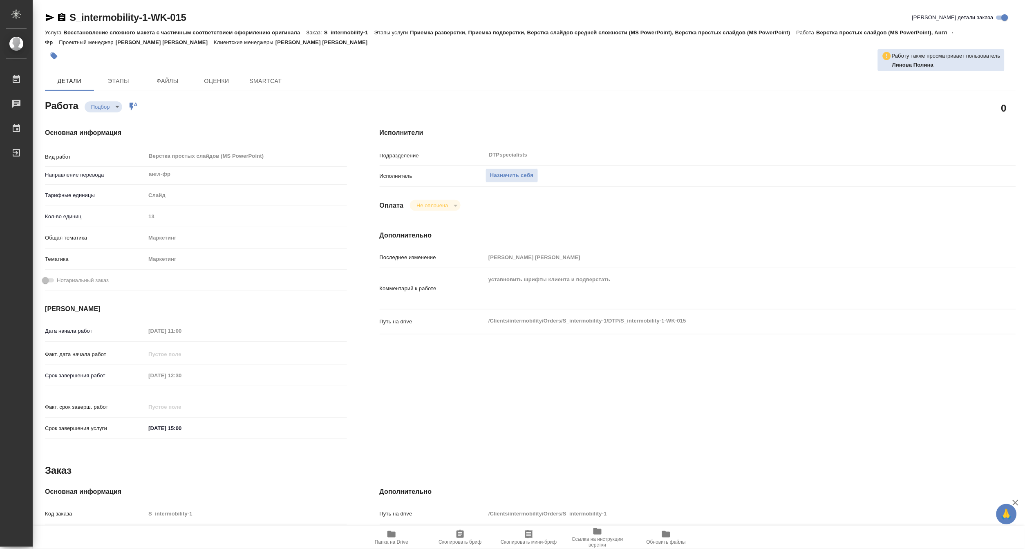
type textarea "x"
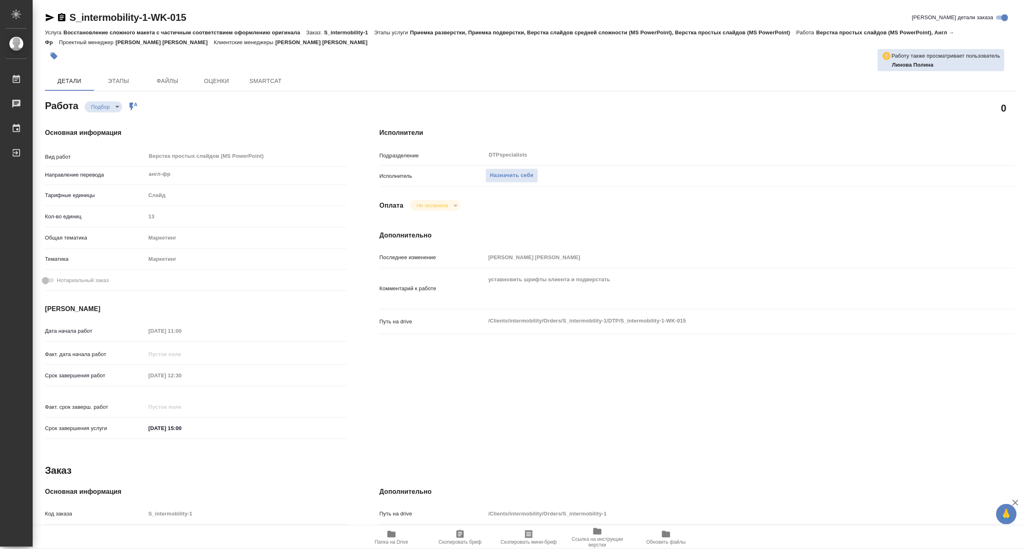
type textarea "x"
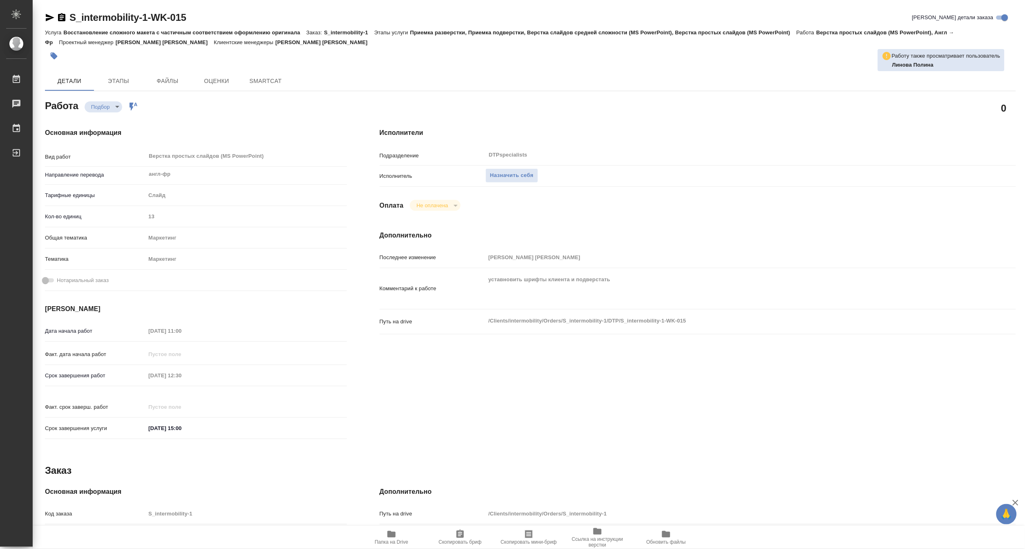
type textarea "x"
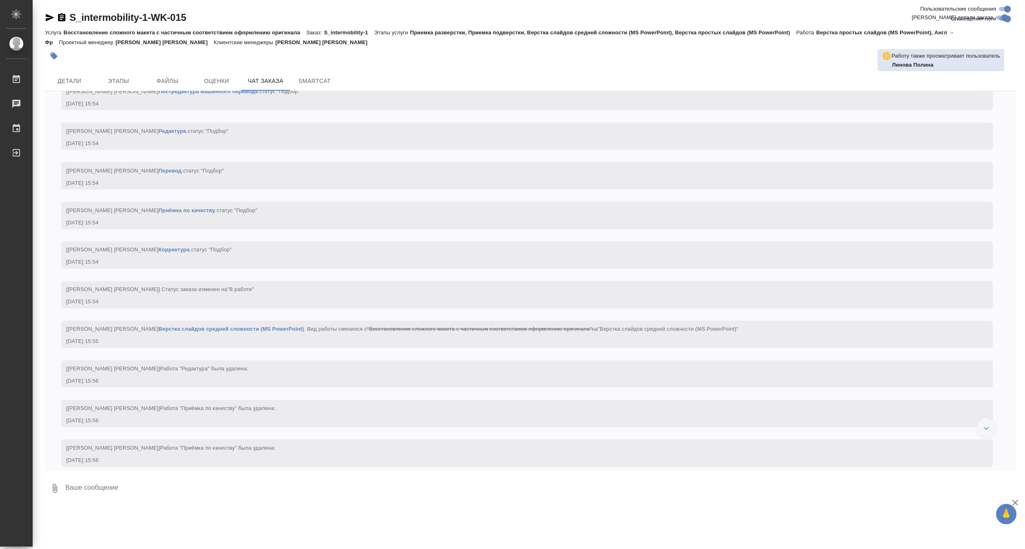
scroll to position [1586, 0]
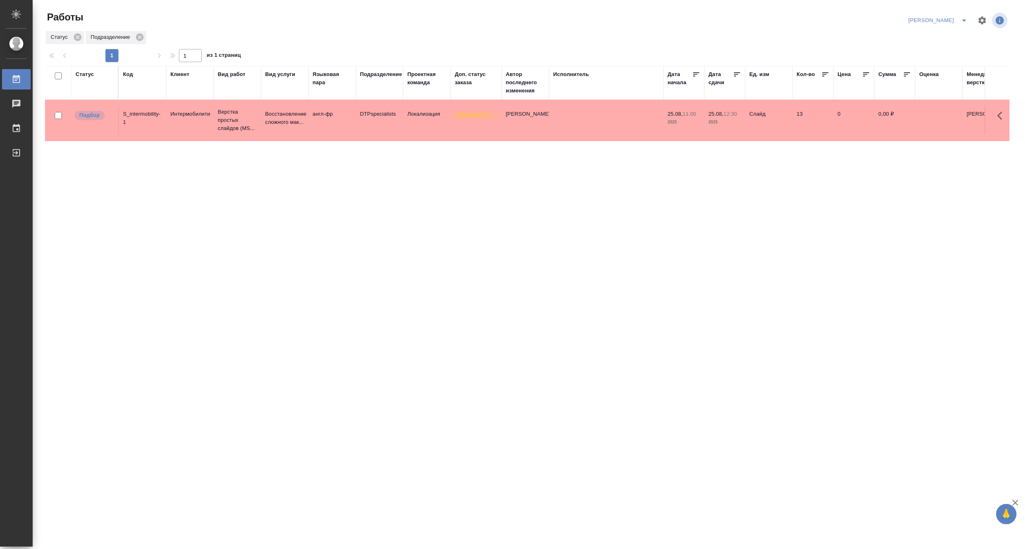
click at [871, 228] on div "Статус Код Клиент Вид работ Вид услуги Языковая пара Подразделение Проектная ко…" at bounding box center [527, 213] width 964 height 294
click at [452, 218] on div "Статус Код Клиент Вид работ Вид услуги Языковая пара Подразделение Проектная ко…" at bounding box center [527, 213] width 964 height 294
